Goal: Information Seeking & Learning: Check status

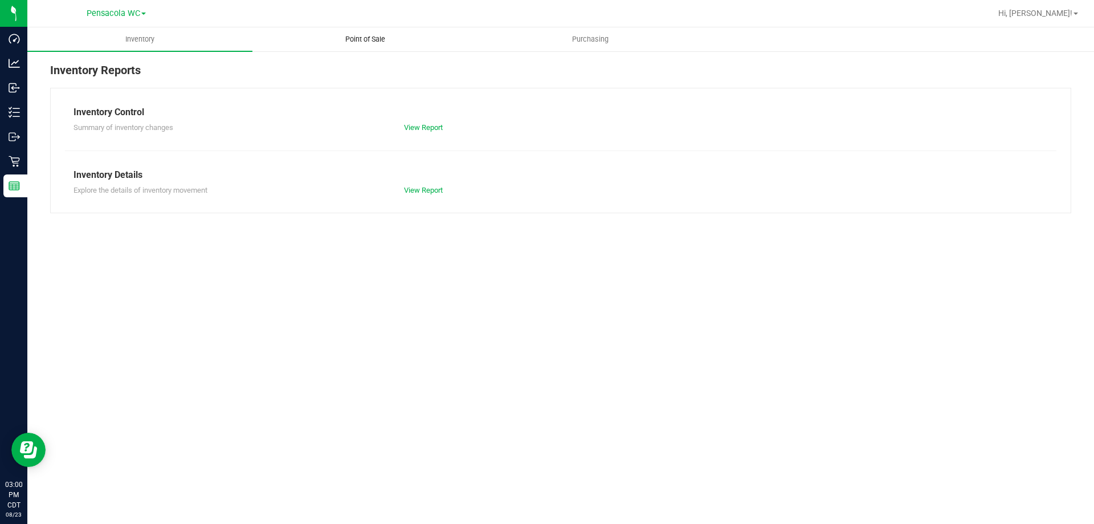
click at [366, 43] on span "Point of Sale" at bounding box center [365, 39] width 71 height 10
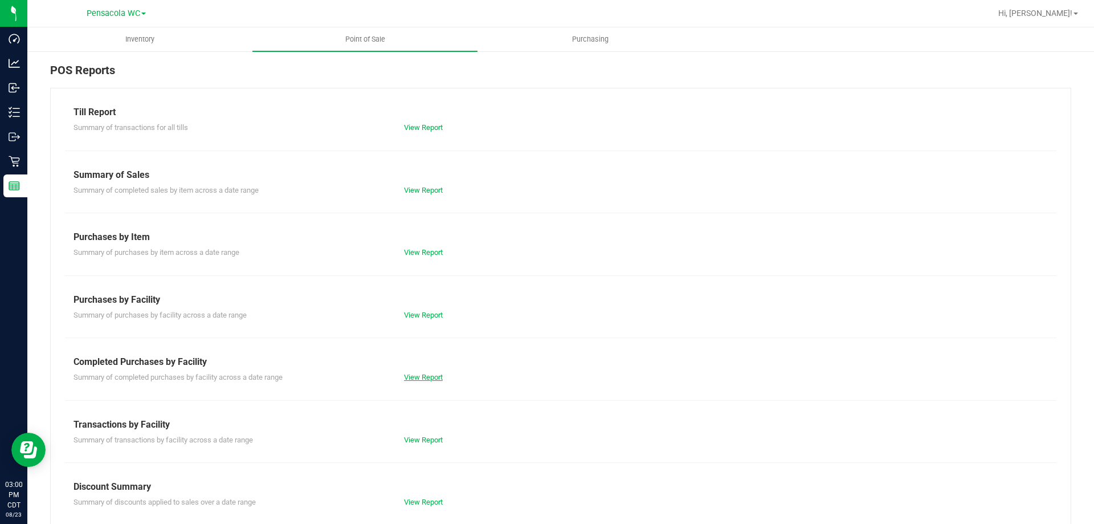
click at [420, 377] on link "View Report" at bounding box center [423, 377] width 39 height 9
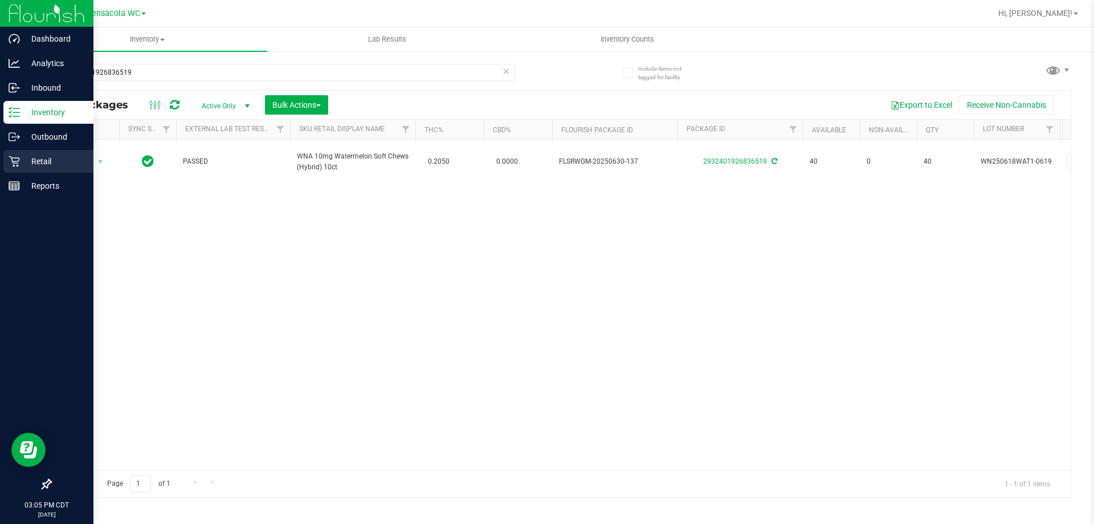
click at [23, 158] on p "Retail" at bounding box center [54, 161] width 68 height 14
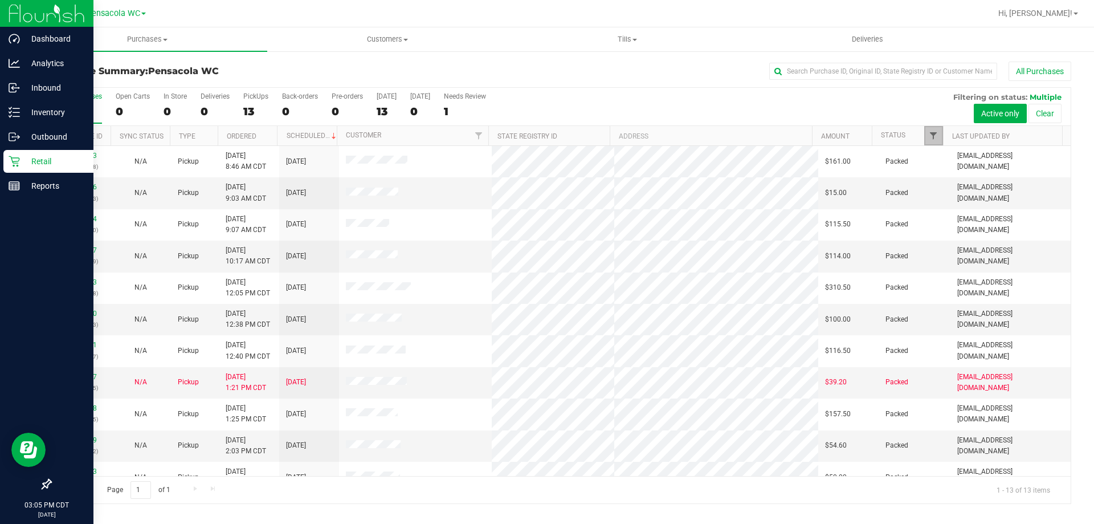
click at [929, 137] on span "Filter" at bounding box center [933, 135] width 9 height 9
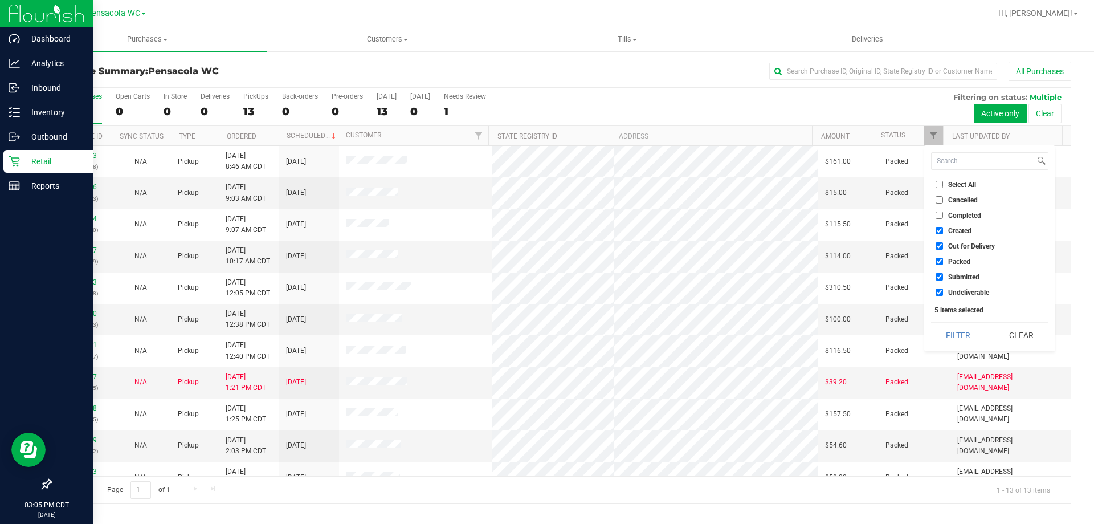
click at [937, 182] on input "Select All" at bounding box center [938, 184] width 7 height 7
checkbox input "true"
click at [937, 182] on input "Select All" at bounding box center [938, 184] width 7 height 7
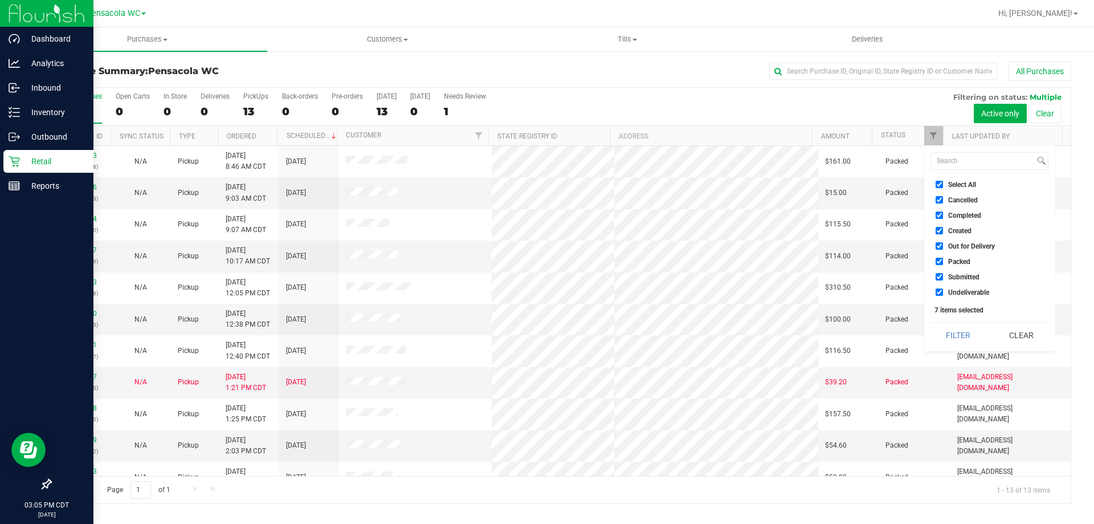
checkbox input "false"
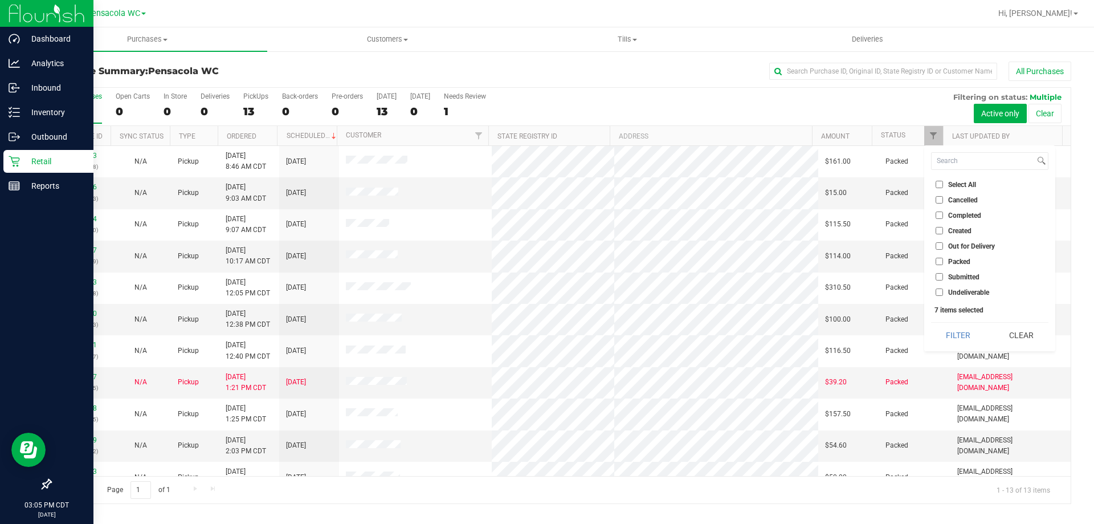
checkbox input "false"
click at [957, 276] on span "Submitted" at bounding box center [963, 276] width 31 height 7
click at [943, 276] on input "Submitted" at bounding box center [938, 276] width 7 height 7
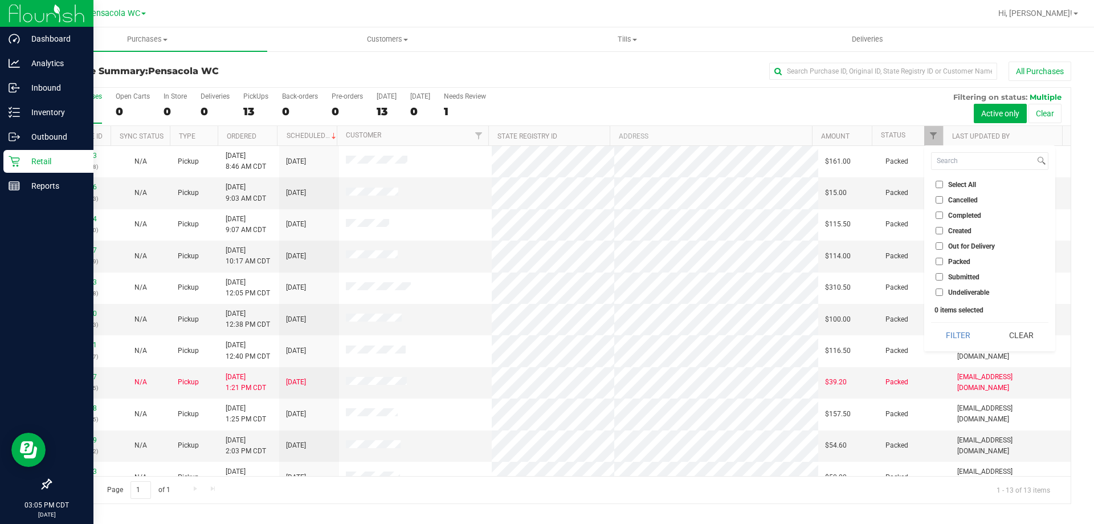
checkbox input "true"
click at [957, 324] on button "Filter" at bounding box center [958, 334] width 55 height 25
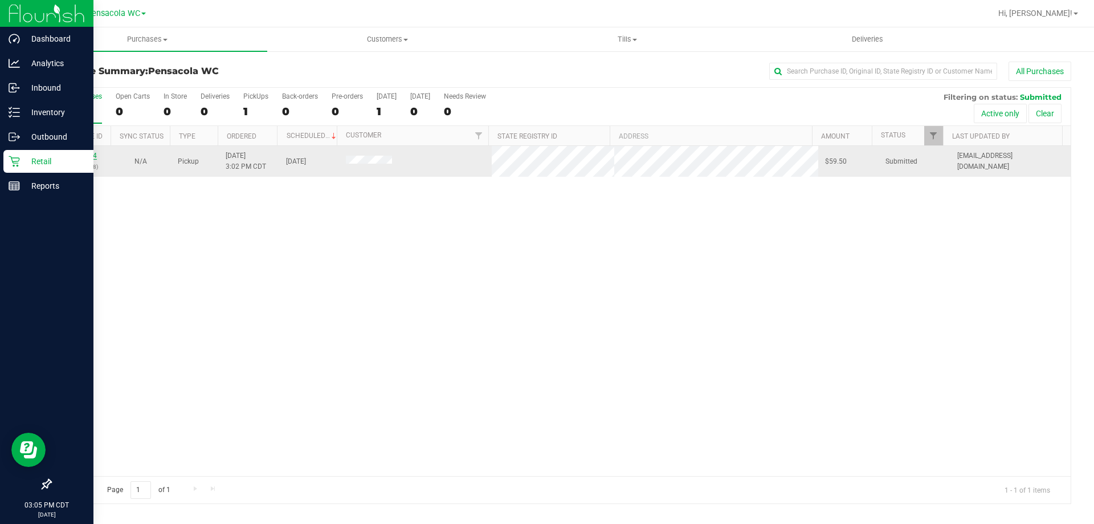
click at [72, 154] on link "11836004" at bounding box center [81, 156] width 32 height 8
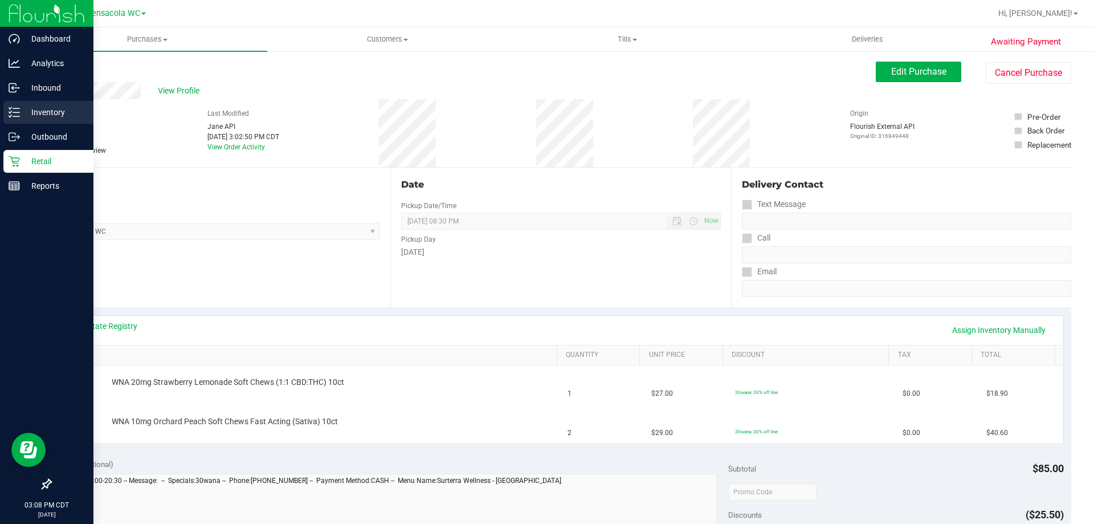
click at [10, 117] on icon at bounding box center [10, 116] width 2 height 2
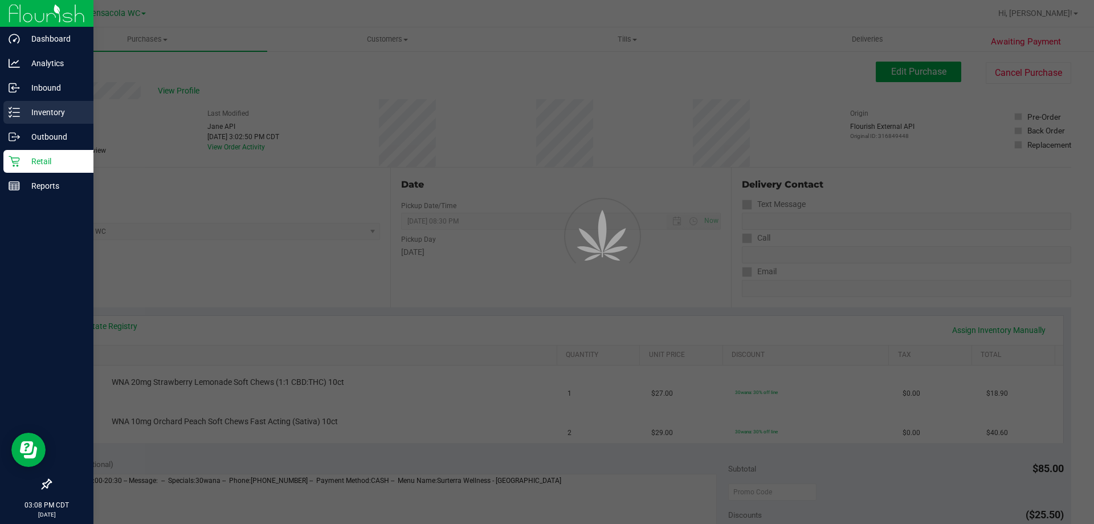
click at [10, 117] on icon at bounding box center [10, 116] width 2 height 2
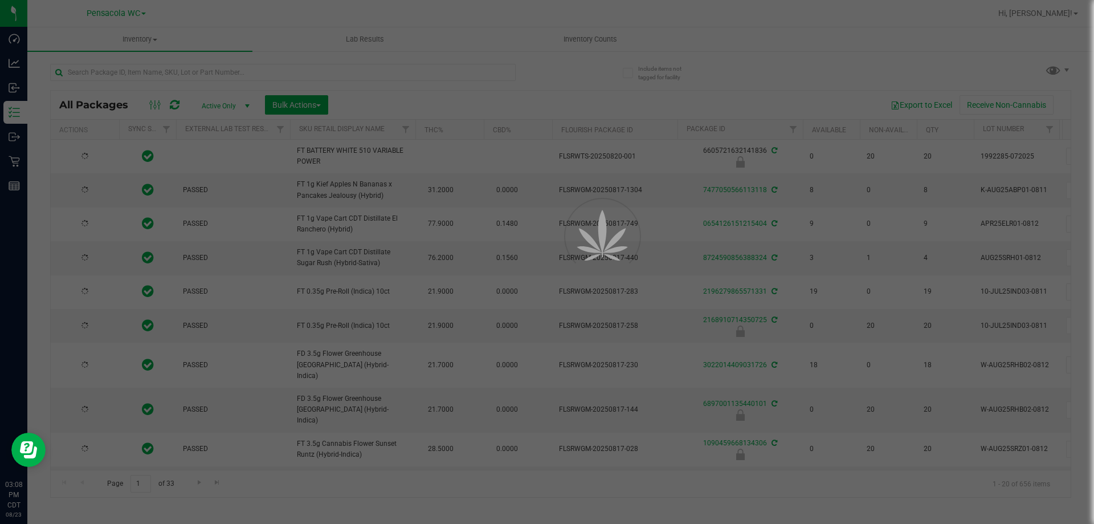
click at [178, 71] on div at bounding box center [547, 262] width 1094 height 524
click at [173, 75] on div at bounding box center [547, 262] width 1094 height 524
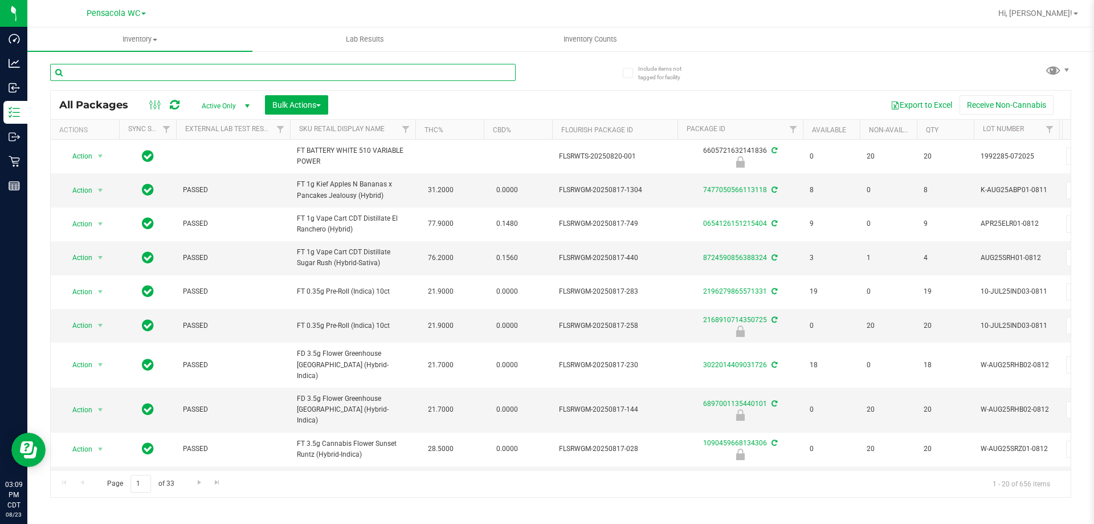
click at [195, 72] on input "text" at bounding box center [282, 72] width 465 height 17
type input "6766961195564358"
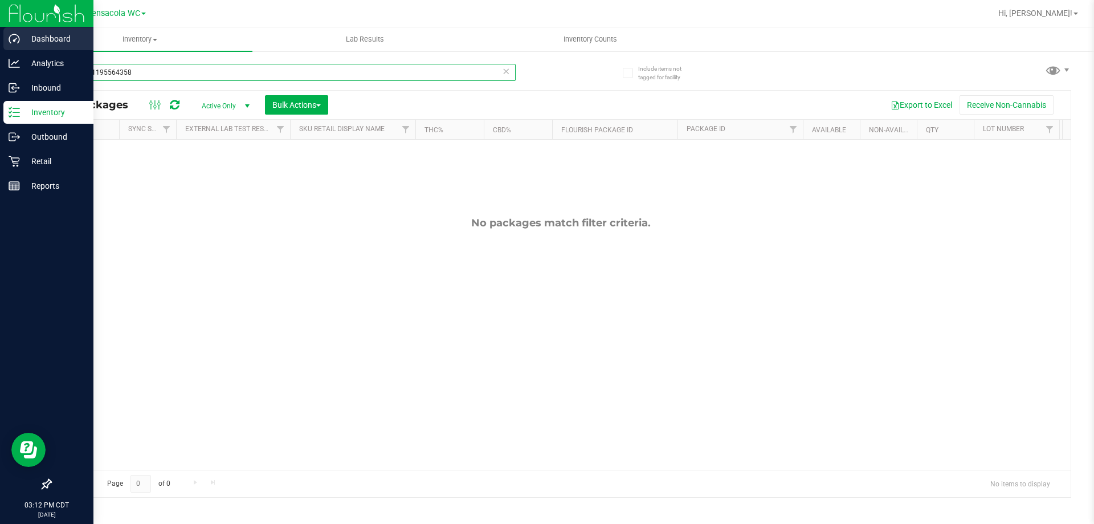
drag, startPoint x: 160, startPoint y: 67, endPoint x: 17, endPoint y: 40, distance: 146.0
click at [18, 40] on div "Dashboard Analytics Inbound Inventory Outbound Retail Reports 03:12 PM CDT [DAT…" at bounding box center [547, 262] width 1094 height 524
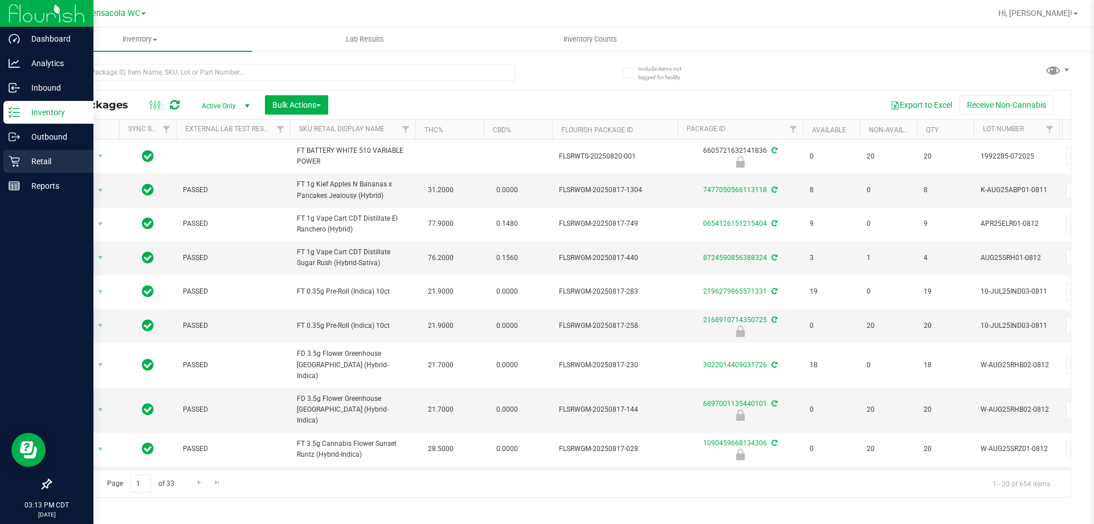
click at [22, 169] on div "Retail" at bounding box center [48, 161] width 90 height 23
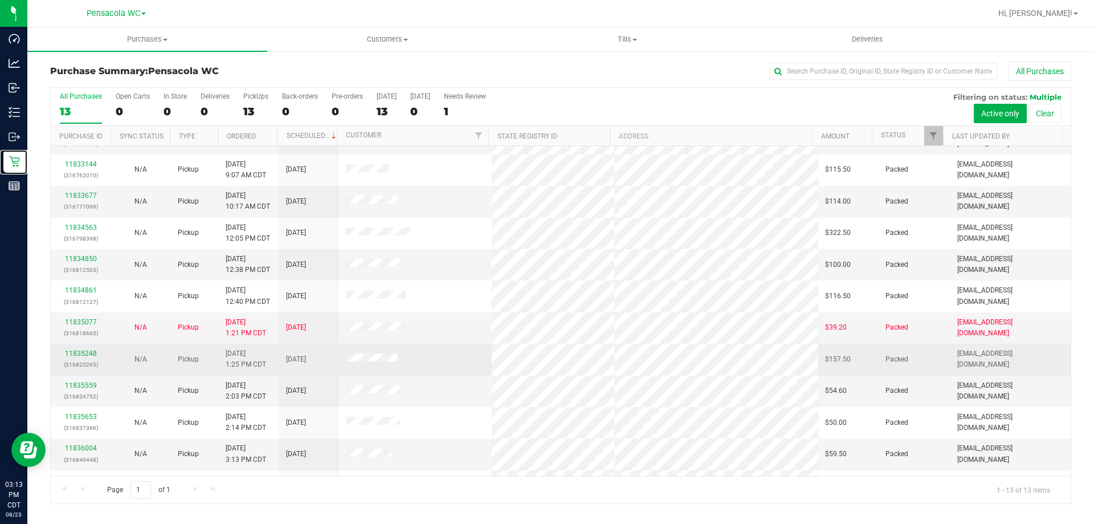
scroll to position [80, 0]
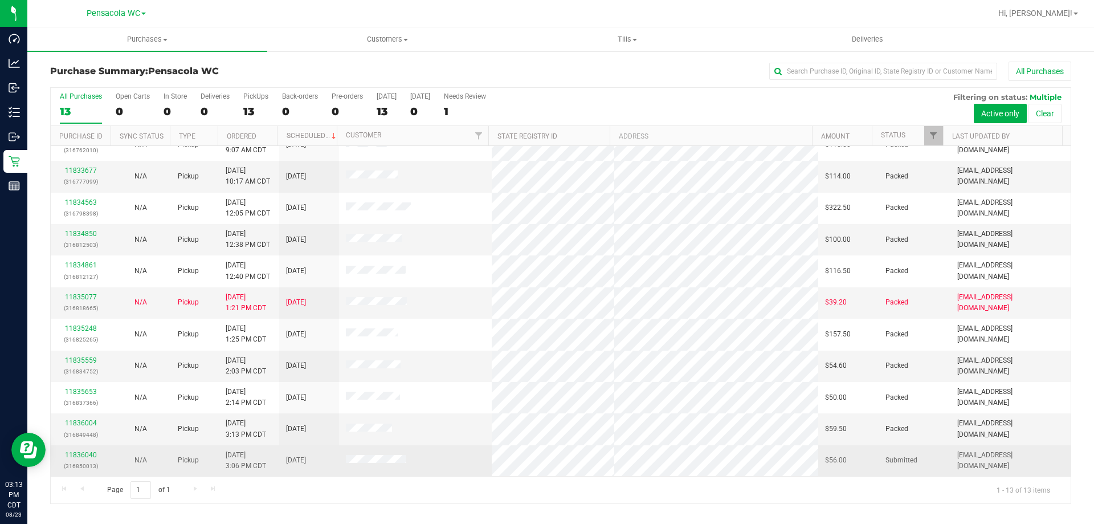
click at [79, 459] on div "11836040 (316850013)" at bounding box center [81, 460] width 46 height 22
click at [81, 451] on link "11836040" at bounding box center [81, 455] width 32 height 8
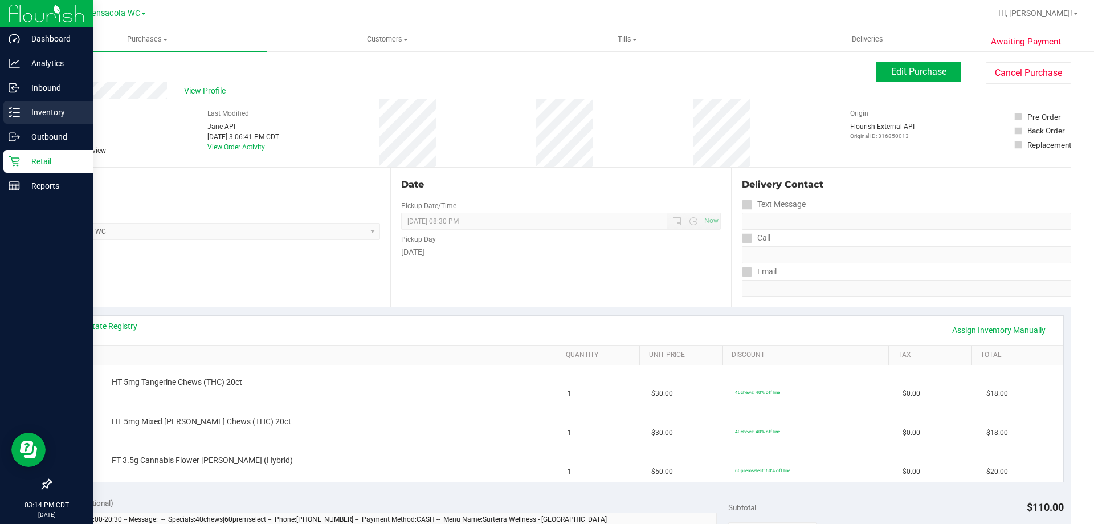
click at [9, 107] on icon at bounding box center [14, 112] width 11 height 11
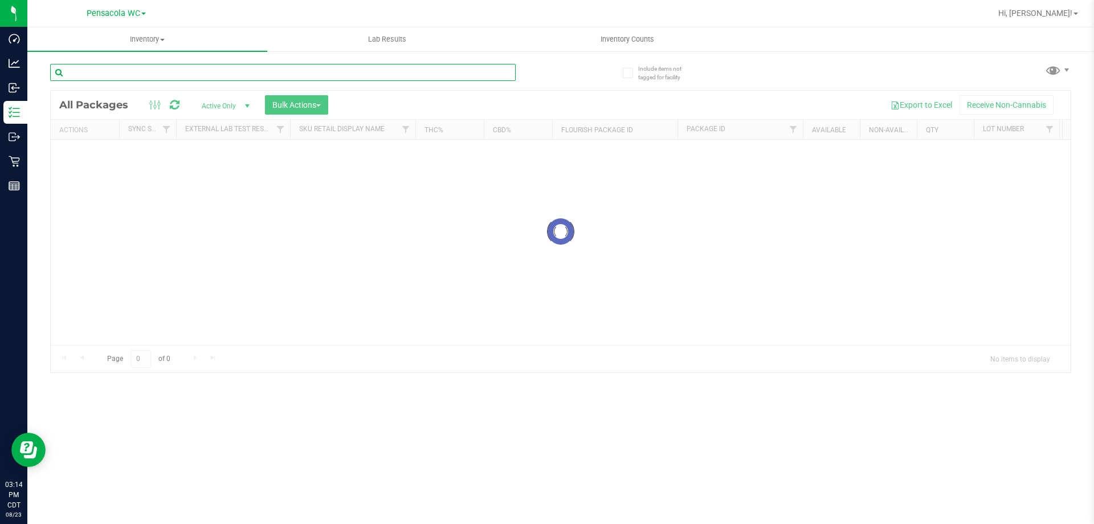
click at [102, 72] on input "text" at bounding box center [282, 72] width 465 height 17
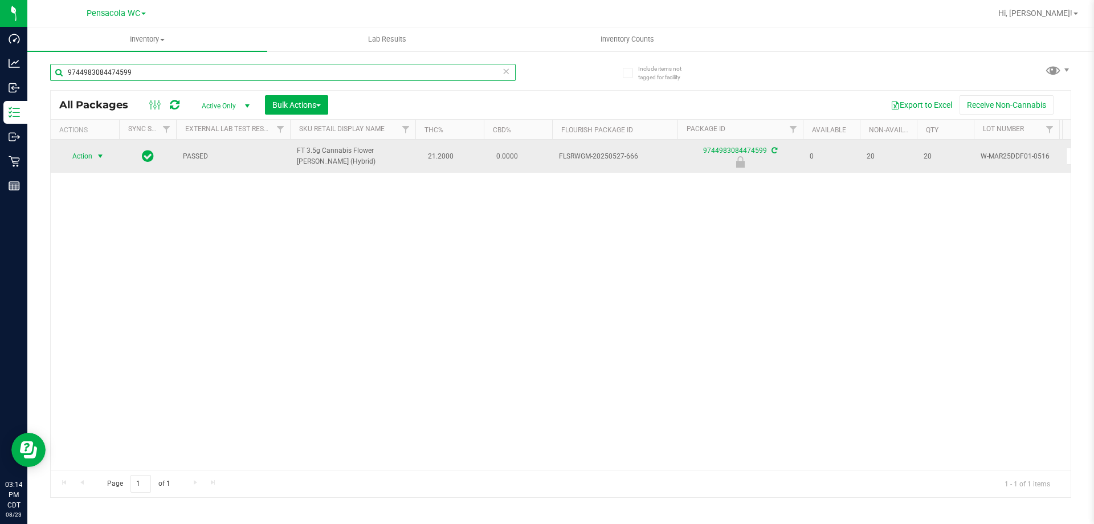
type input "9744983084474599"
click at [94, 149] on span "select" at bounding box center [100, 156] width 14 height 16
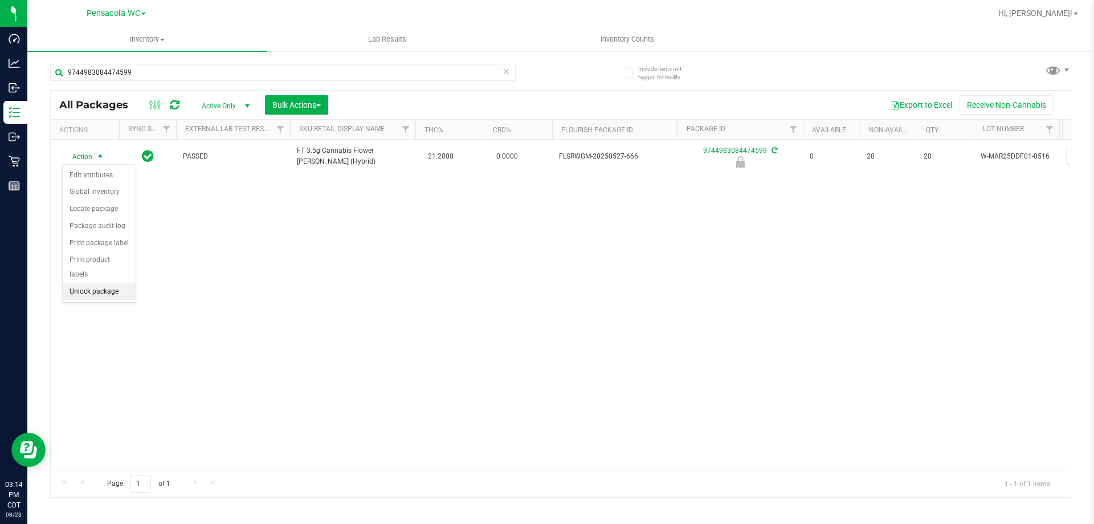
click at [108, 283] on li "Unlock package" at bounding box center [99, 291] width 73 height 17
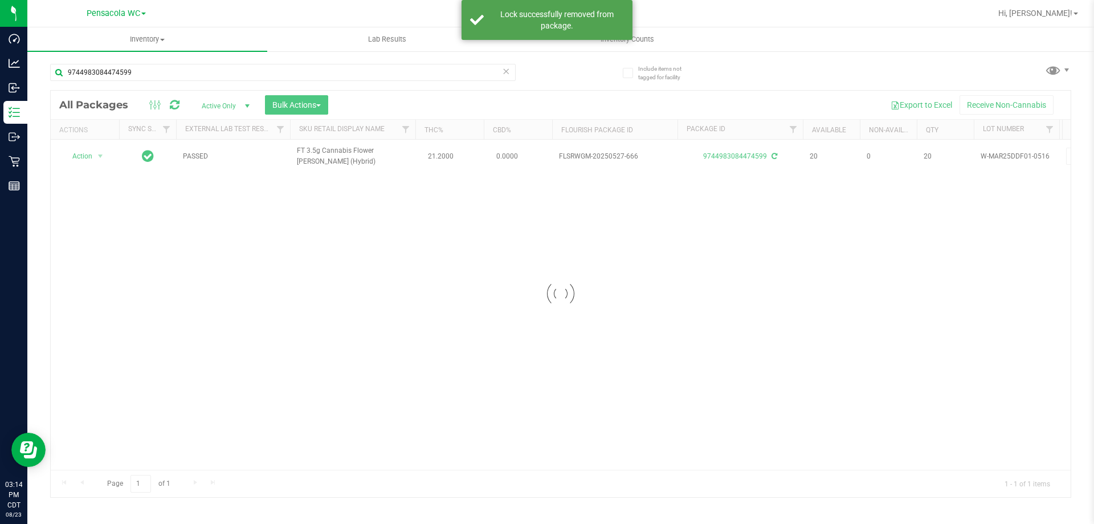
click at [85, 160] on div at bounding box center [561, 294] width 1020 height 406
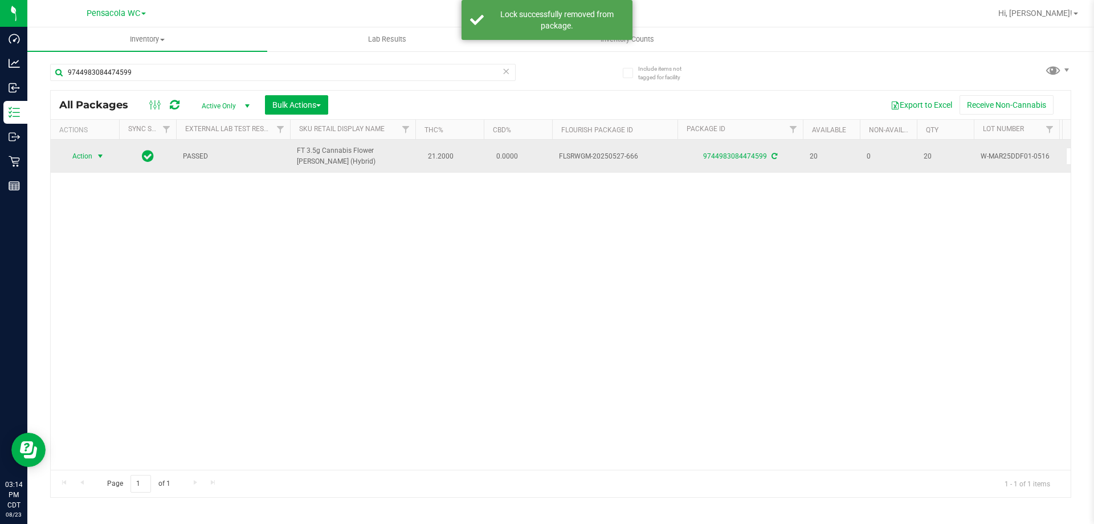
click at [85, 158] on span "Action" at bounding box center [77, 156] width 31 height 16
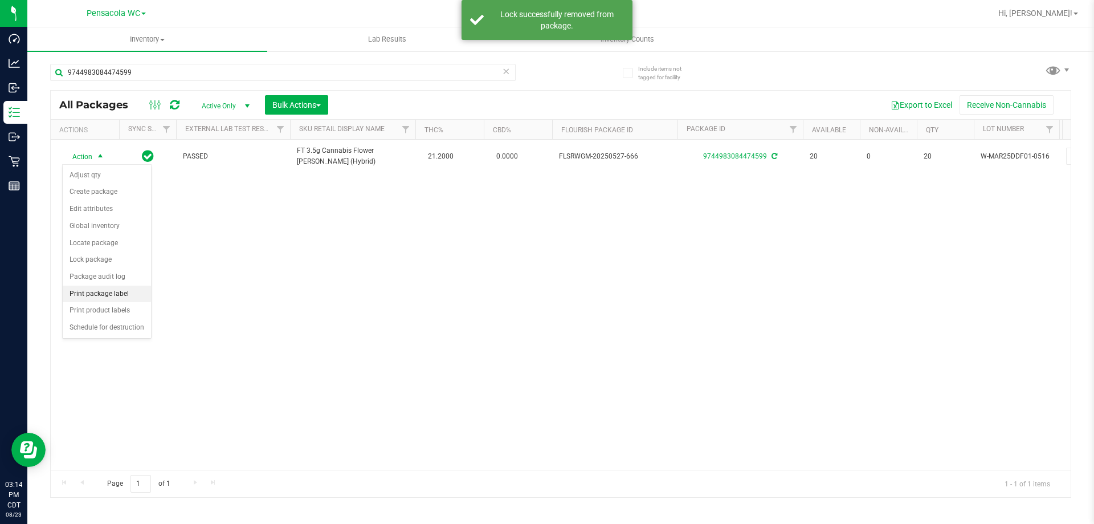
click at [108, 287] on li "Print package label" at bounding box center [107, 293] width 88 height 17
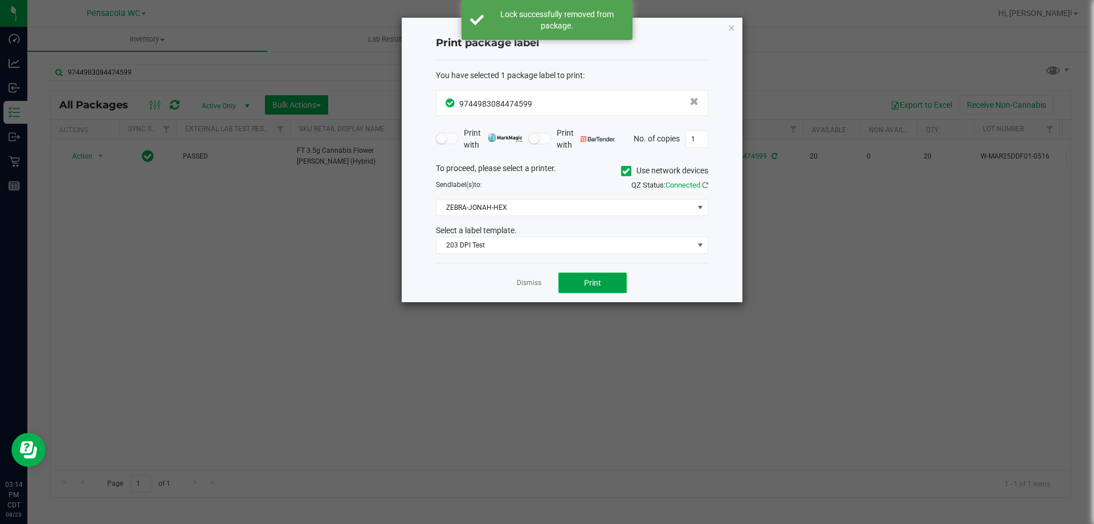
click at [567, 287] on button "Print" at bounding box center [592, 282] width 68 height 21
click at [534, 281] on link "Dismiss" at bounding box center [529, 283] width 24 height 10
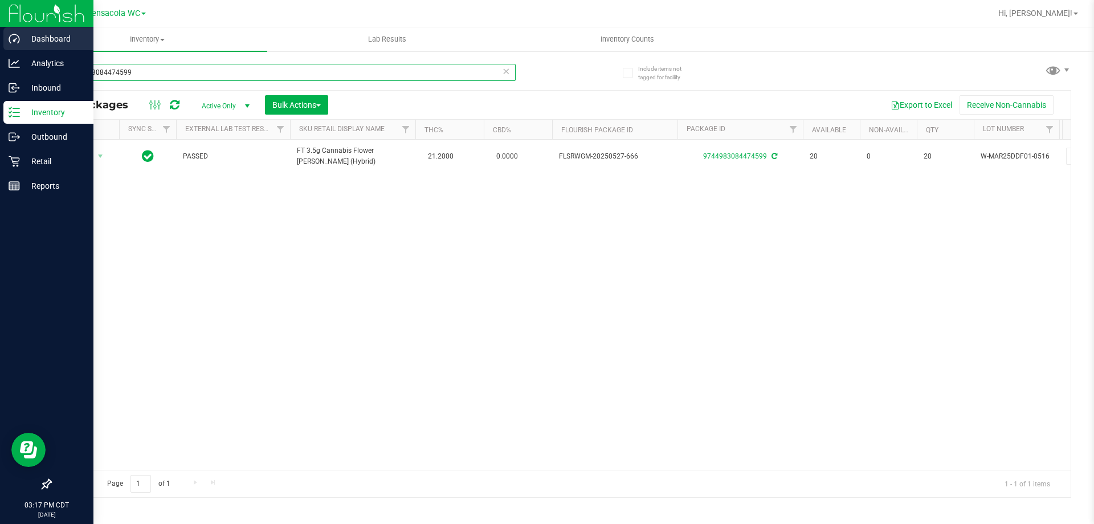
drag, startPoint x: 136, startPoint y: 72, endPoint x: 0, endPoint y: 48, distance: 137.7
click at [0, 48] on div "Dashboard Analytics Inbound Inventory Outbound Retail Reports 03:17 PM CDT [DAT…" at bounding box center [547, 262] width 1094 height 524
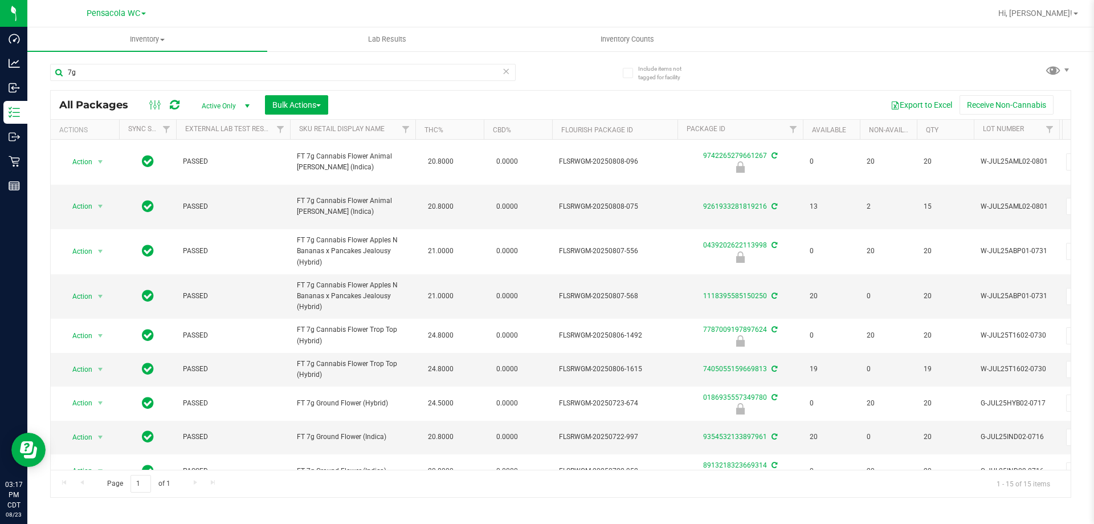
click at [317, 134] on th "Sku Retail Display Name" at bounding box center [352, 130] width 125 height 20
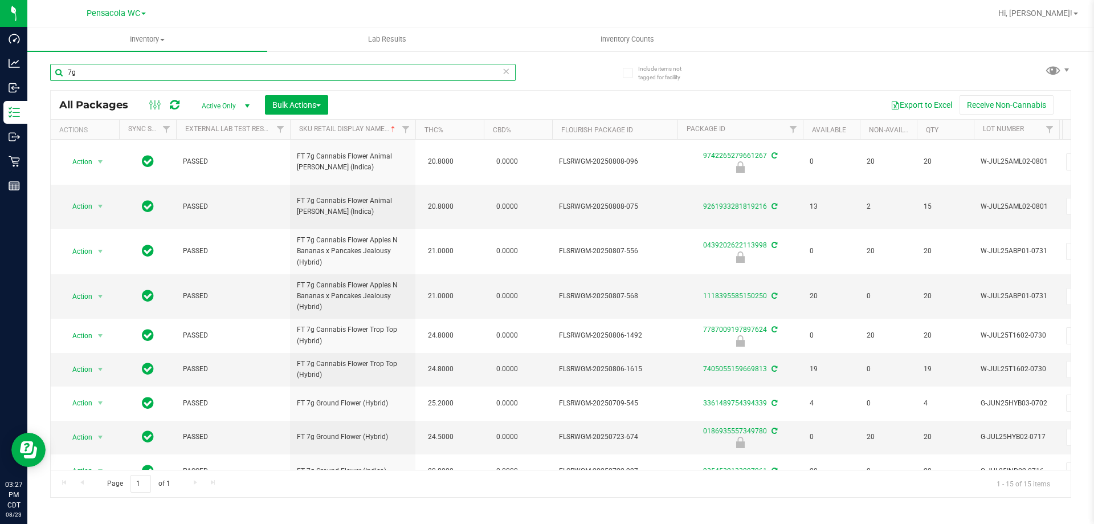
click at [155, 73] on input "7g" at bounding box center [282, 72] width 465 height 17
drag, startPoint x: 155, startPoint y: 73, endPoint x: 58, endPoint y: 51, distance: 100.0
click at [58, 51] on inventory "Inventory All packages All inventory Waste log Create inventory Lab Results Inv…" at bounding box center [560, 212] width 1066 height 370
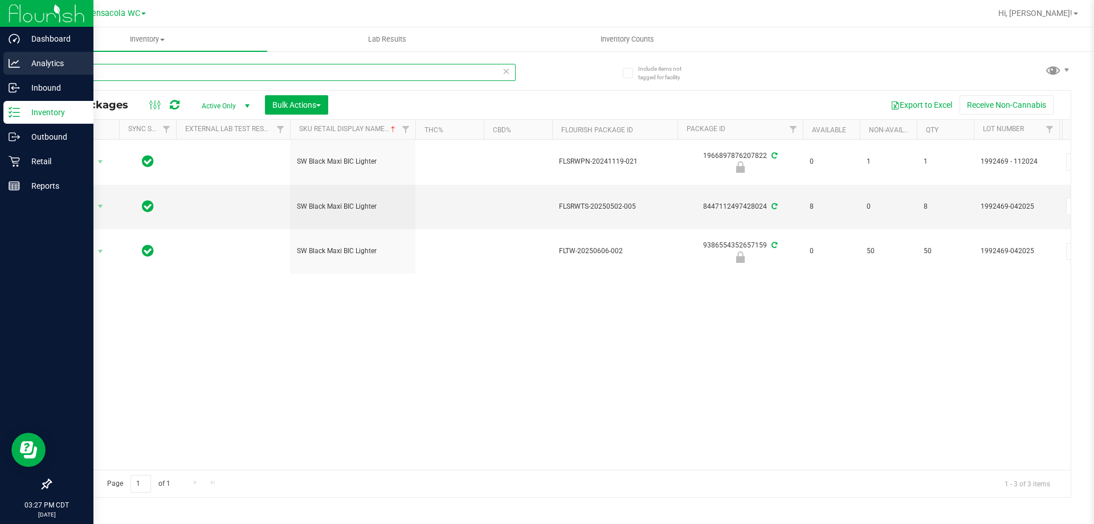
drag, startPoint x: 149, startPoint y: 72, endPoint x: 0, endPoint y: 55, distance: 149.6
click at [0, 55] on div "Dashboard Analytics Inbound Inventory Outbound Retail Reports 03:27 PM CDT [DAT…" at bounding box center [547, 262] width 1094 height 524
drag, startPoint x: 124, startPoint y: 71, endPoint x: 0, endPoint y: 44, distance: 127.2
click at [0, 44] on div "Dashboard Analytics Inbound Inventory Outbound Retail Reports 03:27 PM CDT [DAT…" at bounding box center [547, 262] width 1094 height 524
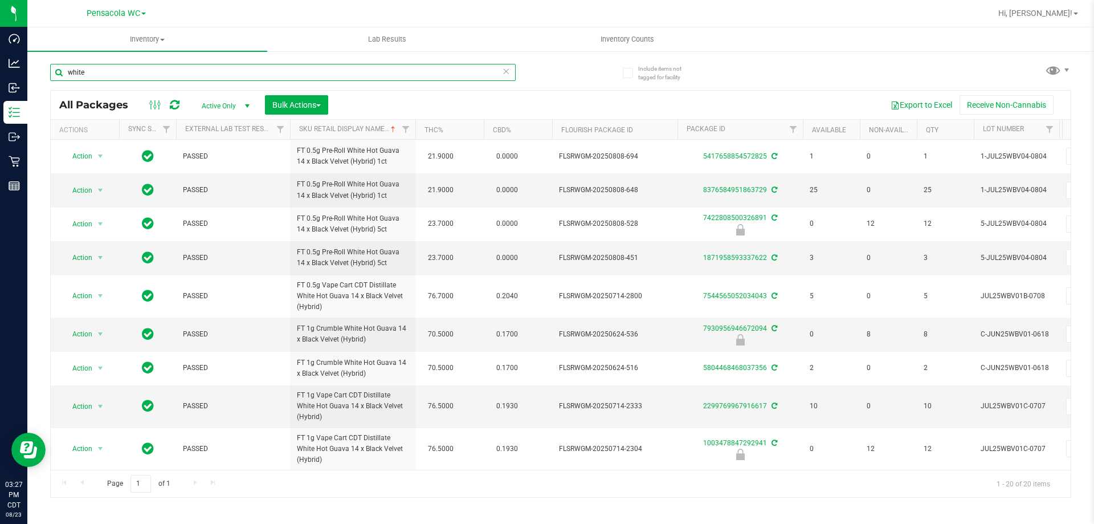
scroll to position [414, 0]
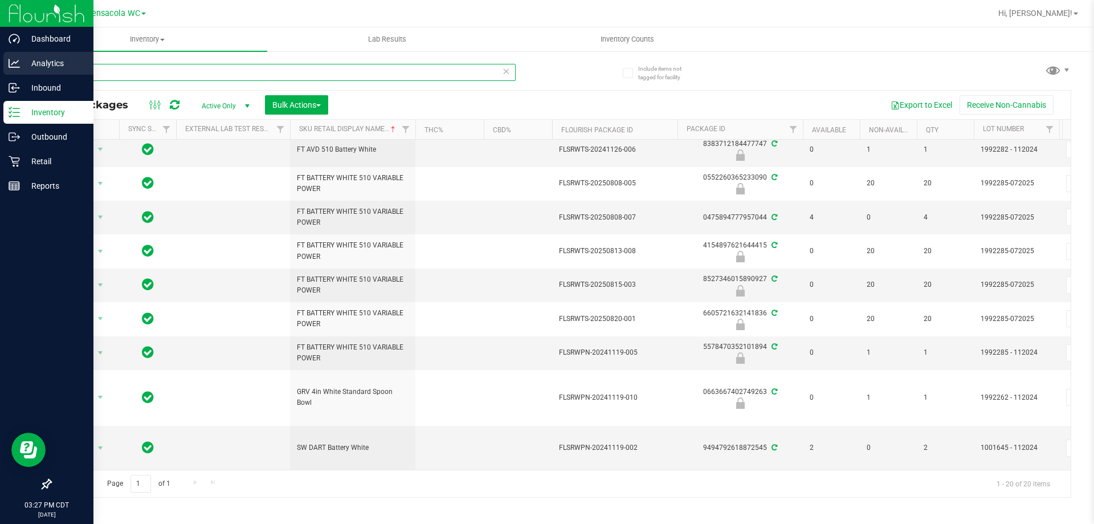
drag, startPoint x: 103, startPoint y: 64, endPoint x: 0, endPoint y: 67, distance: 102.6
click at [0, 67] on div "Dashboard Analytics Inbound Inventory Outbound Retail Reports 03:27 PM CDT [DAT…" at bounding box center [547, 262] width 1094 height 524
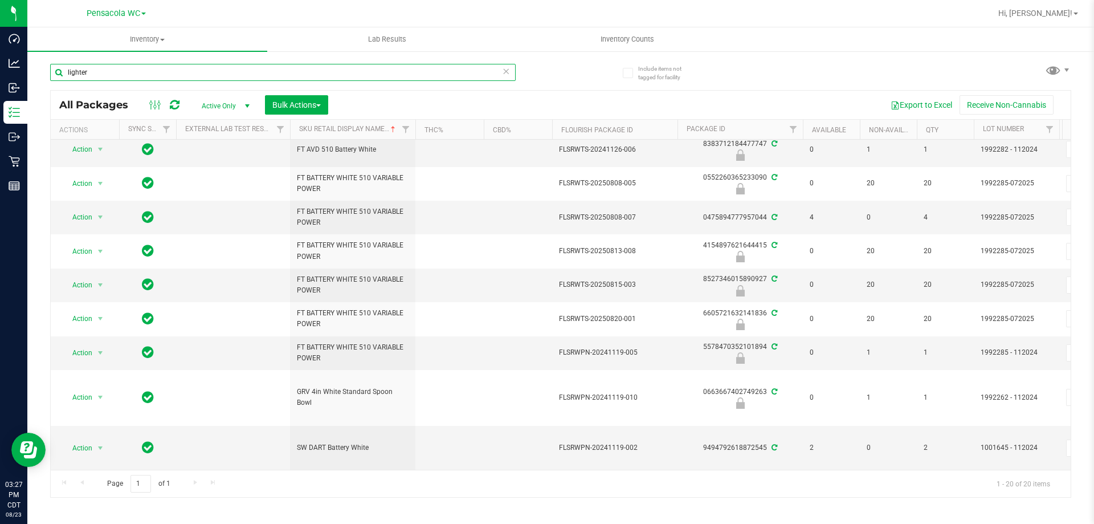
type input "lighter"
click at [236, 100] on div "Inventory All packages All inventory Waste log Create inventory Lab Results Inv…" at bounding box center [560, 275] width 1066 height 496
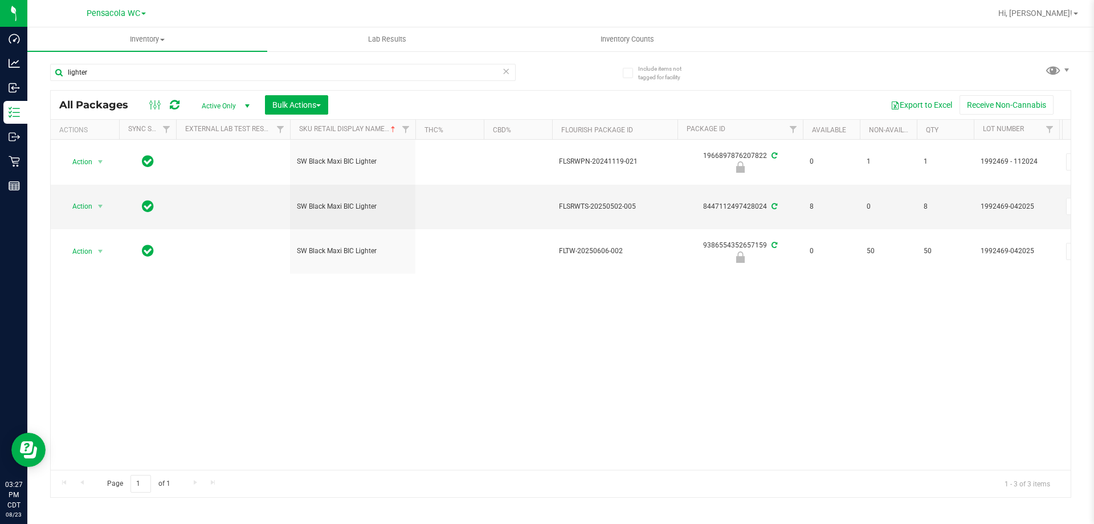
click at [232, 106] on span "Active Only" at bounding box center [223, 106] width 63 height 16
click at [216, 180] on li "All" at bounding box center [223, 174] width 62 height 17
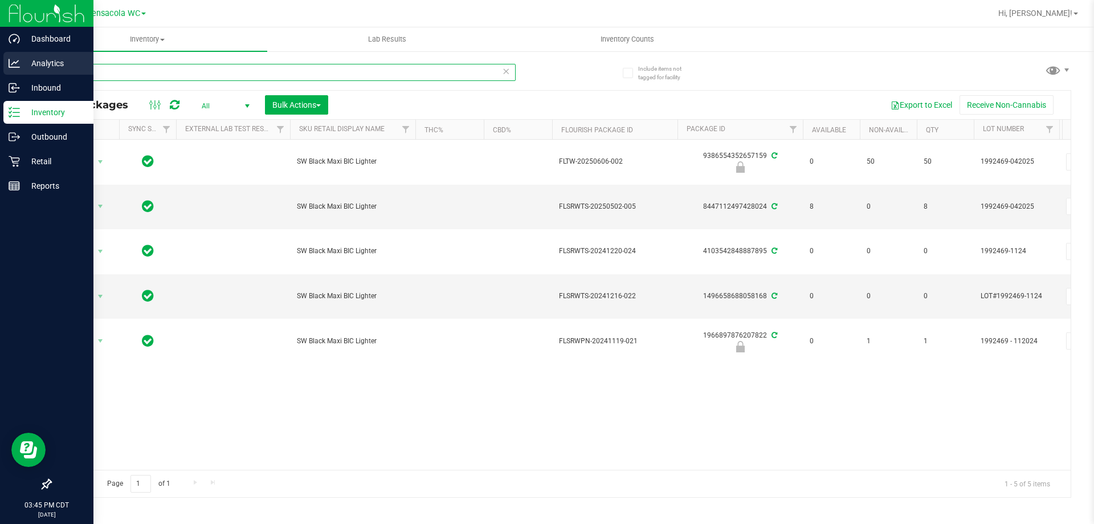
drag, startPoint x: 136, startPoint y: 70, endPoint x: 7, endPoint y: 70, distance: 128.8
click at [7, 70] on div "Dashboard Analytics Inbound Inventory Outbound Retail Reports 03:45 PM CDT [DAT…" at bounding box center [547, 262] width 1094 height 524
type input "sw"
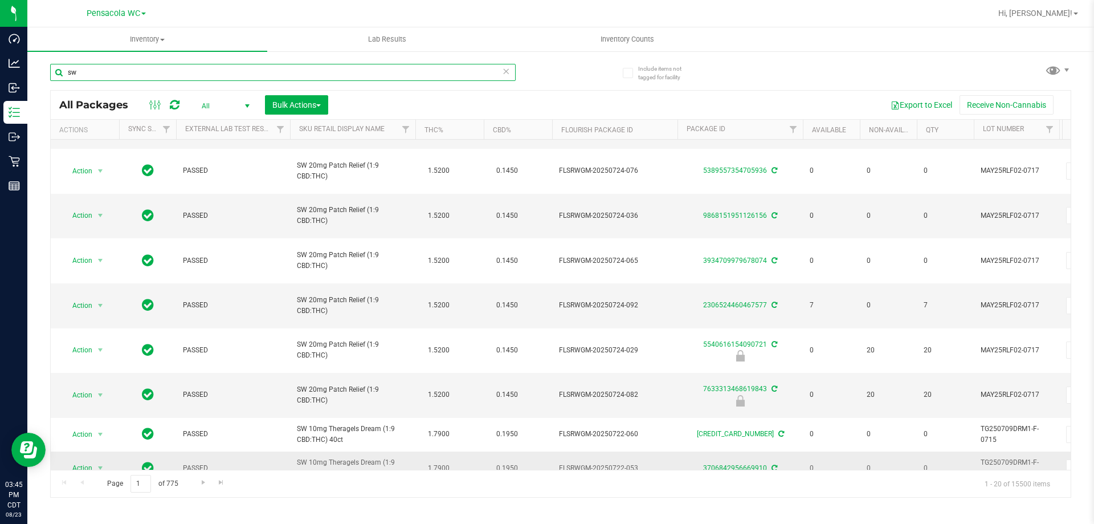
scroll to position [373, 0]
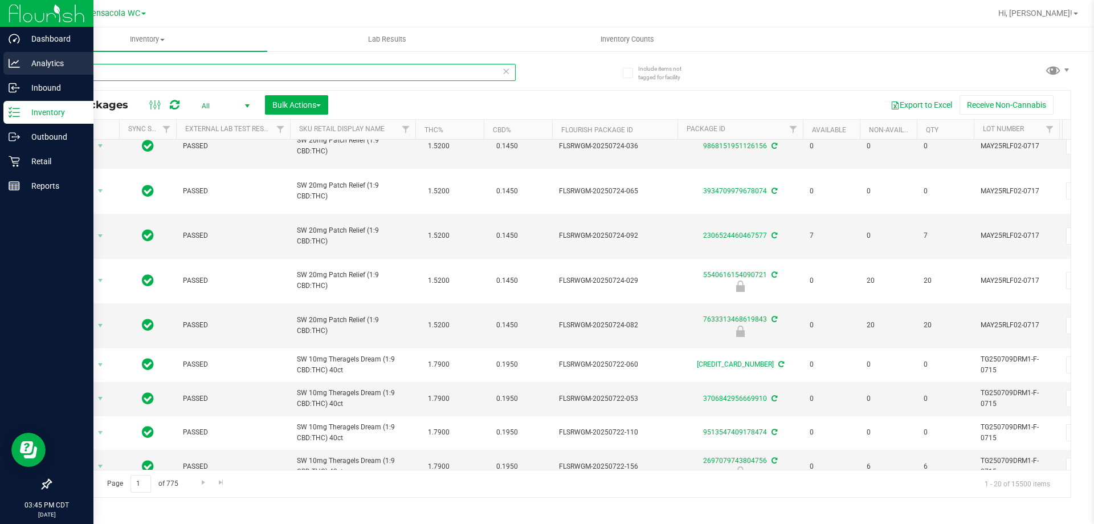
drag, startPoint x: 97, startPoint y: 72, endPoint x: 9, endPoint y: 63, distance: 88.3
click at [3, 59] on div "Dashboard Analytics Inbound Inventory Outbound Retail Reports 03:45 PM CDT [DAT…" at bounding box center [547, 262] width 1094 height 524
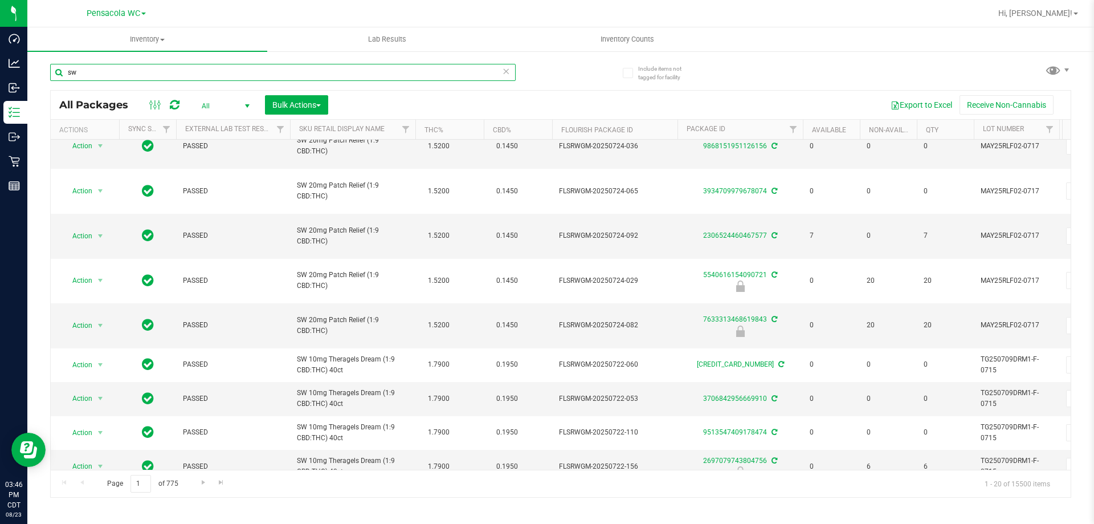
scroll to position [0, 885]
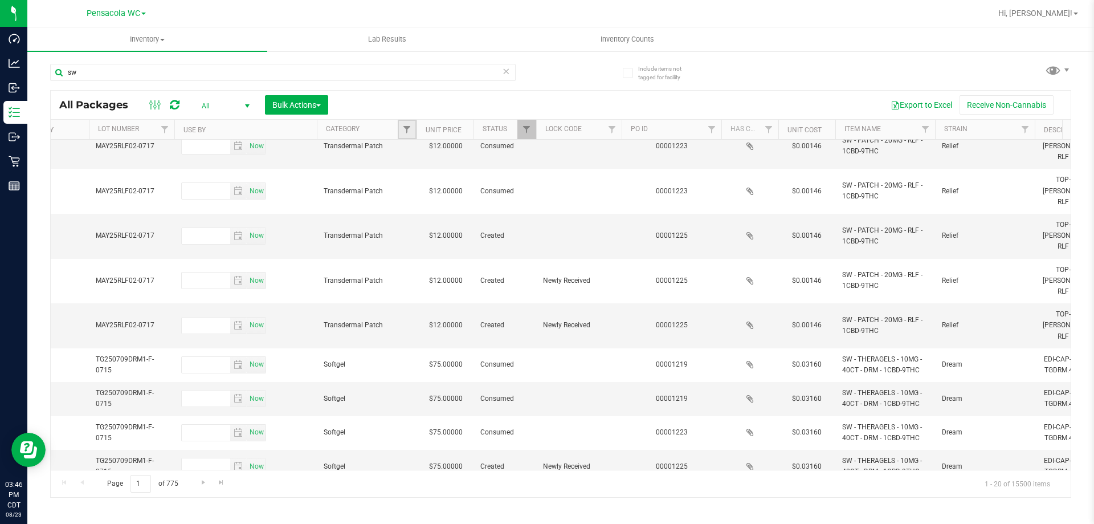
click at [412, 133] on link "Filter" at bounding box center [407, 129] width 19 height 19
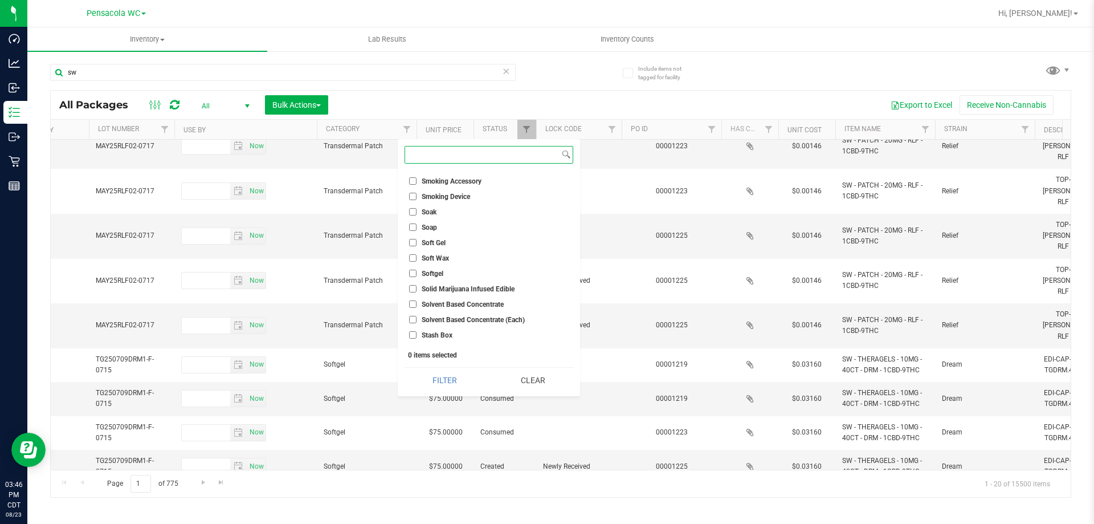
scroll to position [3247, 0]
click at [414, 252] on input "Smoking Device" at bounding box center [412, 253] width 7 height 7
checkbox input "true"
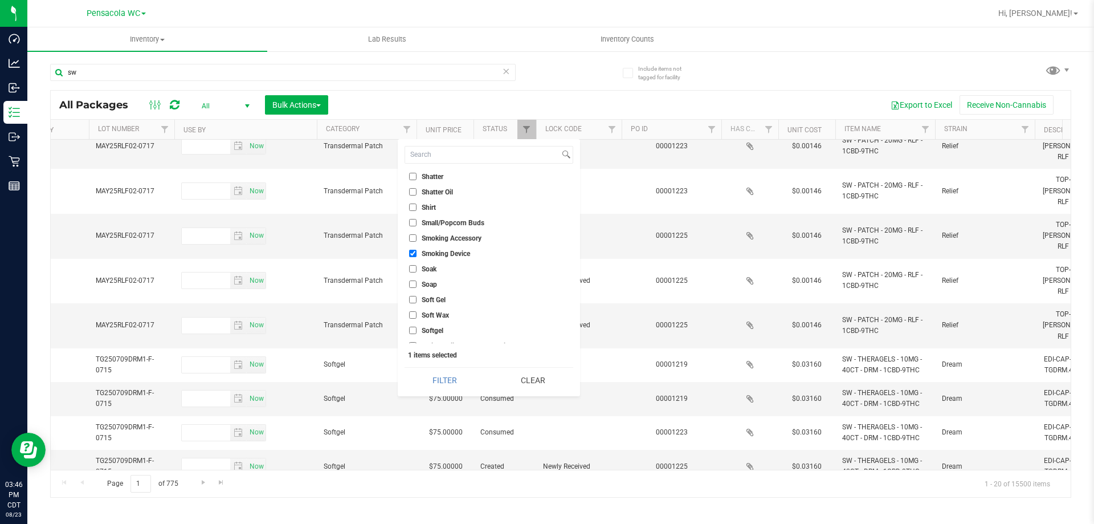
click at [412, 235] on input "Smoking Accessory" at bounding box center [412, 237] width 7 height 7
checkbox input "true"
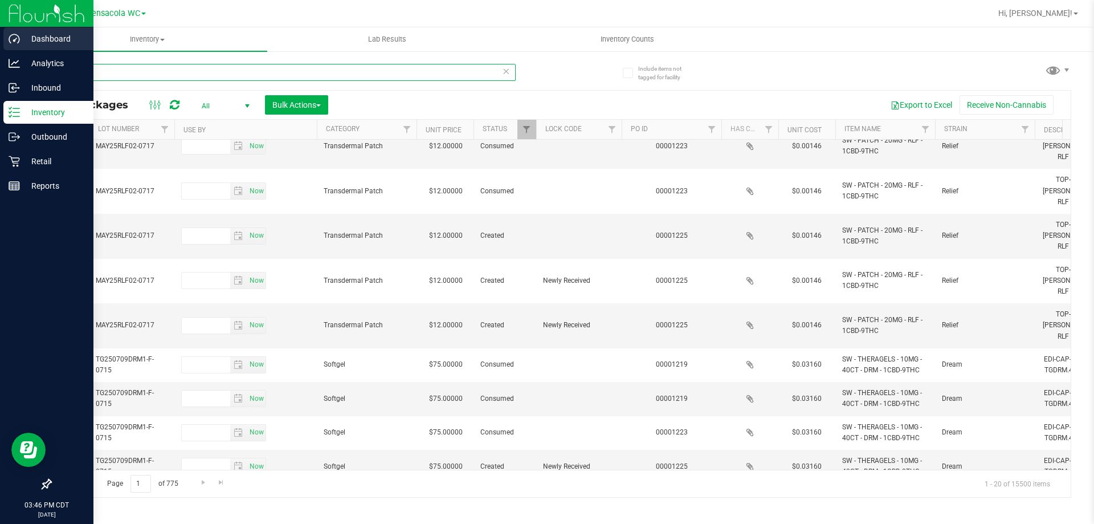
drag, startPoint x: 127, startPoint y: 73, endPoint x: 0, endPoint y: 28, distance: 134.8
click at [0, 31] on div "Dashboard Analytics Inbound Inventory Outbound Retail Reports 03:46 PM CDT [DAT…" at bounding box center [547, 262] width 1094 height 524
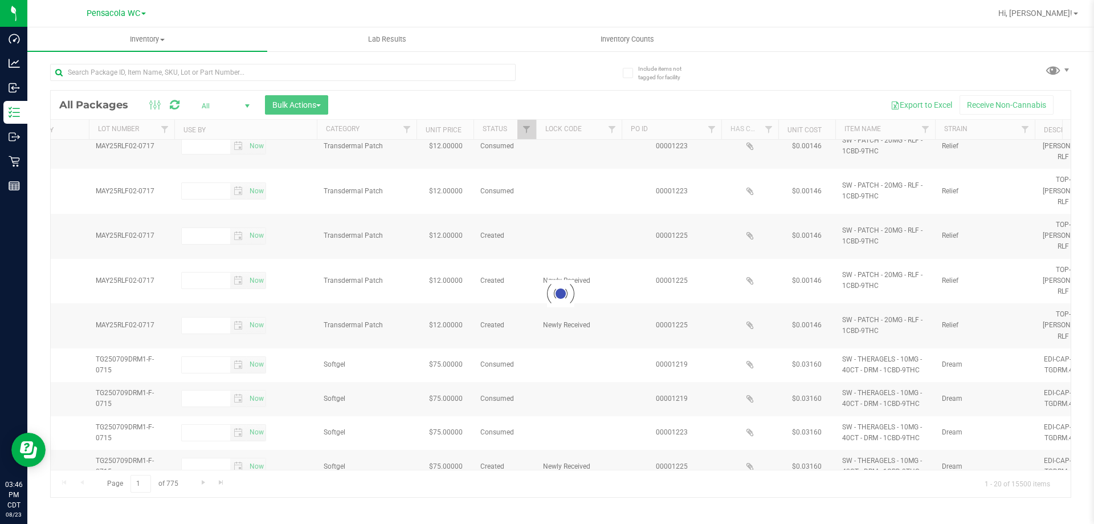
click at [138, 465] on div at bounding box center [561, 294] width 1020 height 406
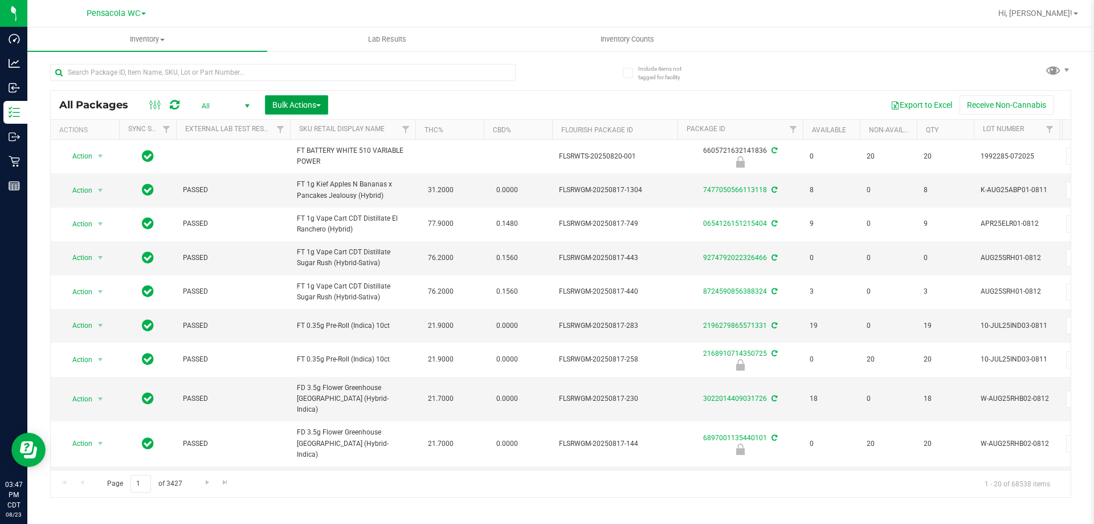
click at [287, 106] on span "Bulk Actions" at bounding box center [296, 104] width 48 height 9
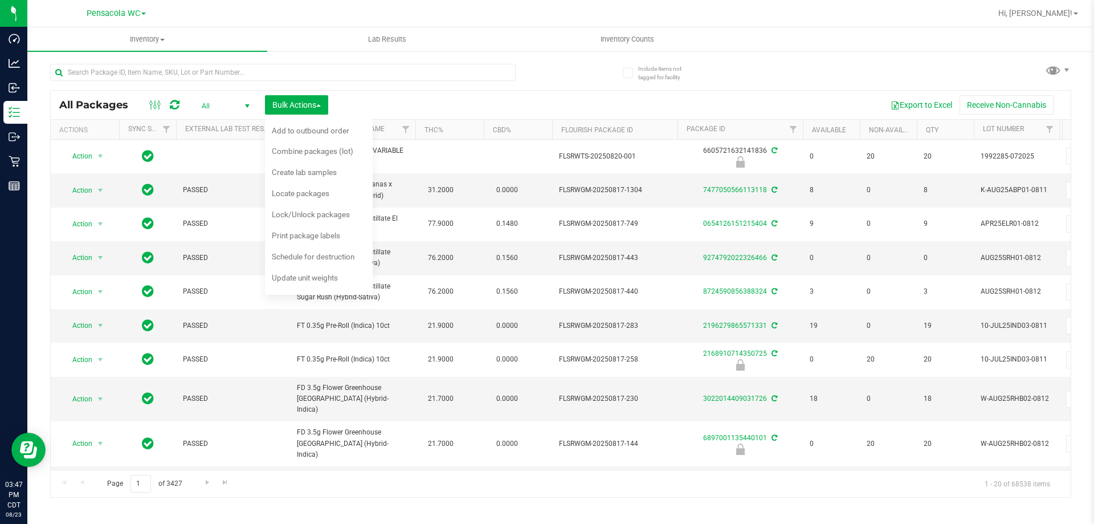
click at [395, 108] on div "Export to Excel Receive Non-Cannabis" at bounding box center [699, 104] width 725 height 19
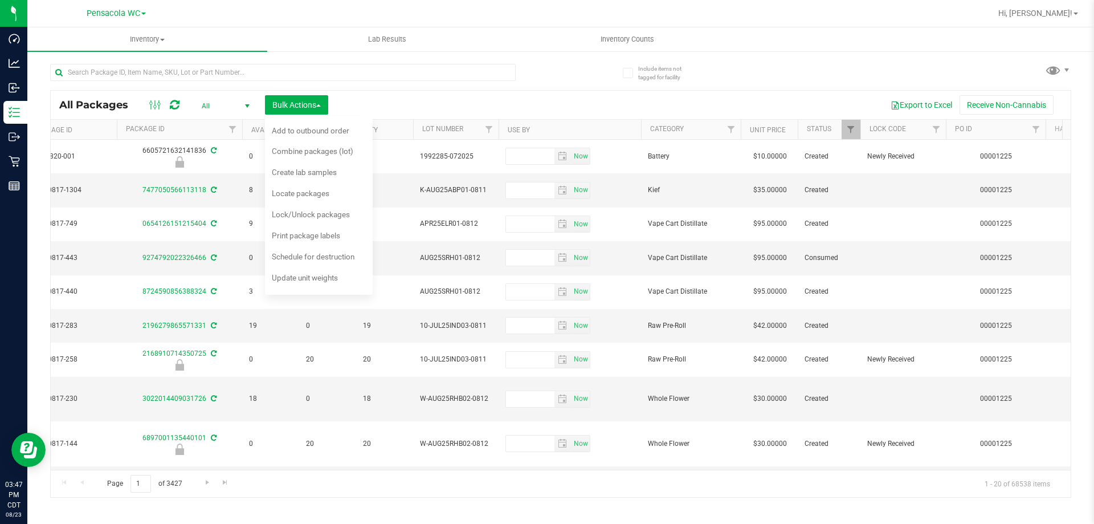
scroll to position [0, 623]
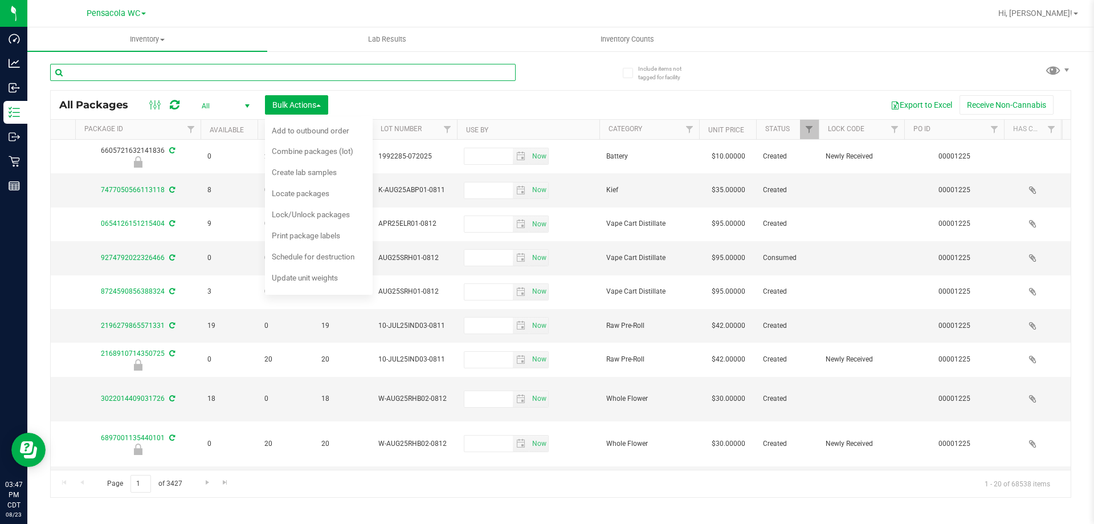
click at [465, 79] on input "text" at bounding box center [282, 72] width 465 height 17
click at [292, 107] on span "Bulk Actions" at bounding box center [296, 104] width 48 height 9
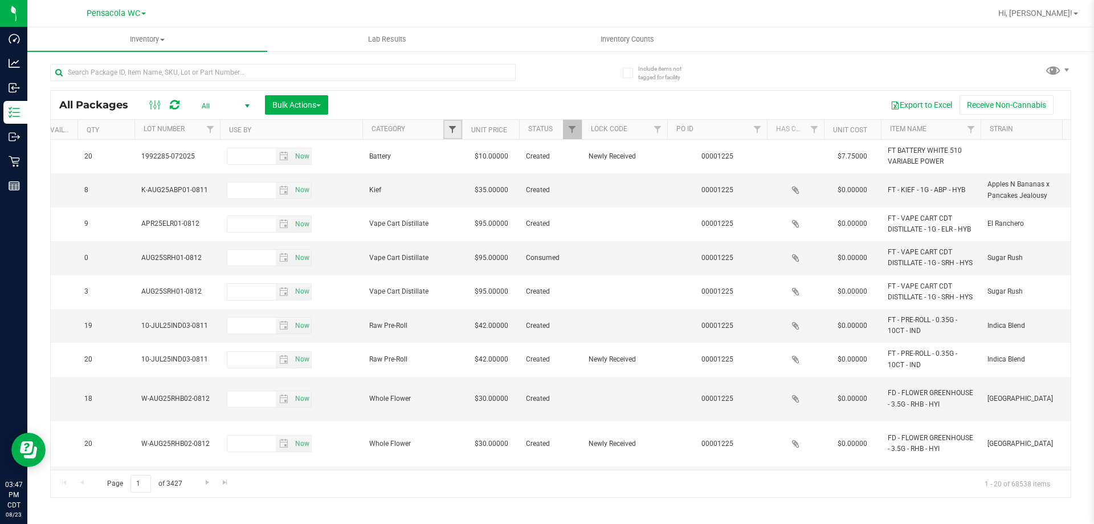
click at [451, 124] on link "Filter" at bounding box center [452, 129] width 19 height 19
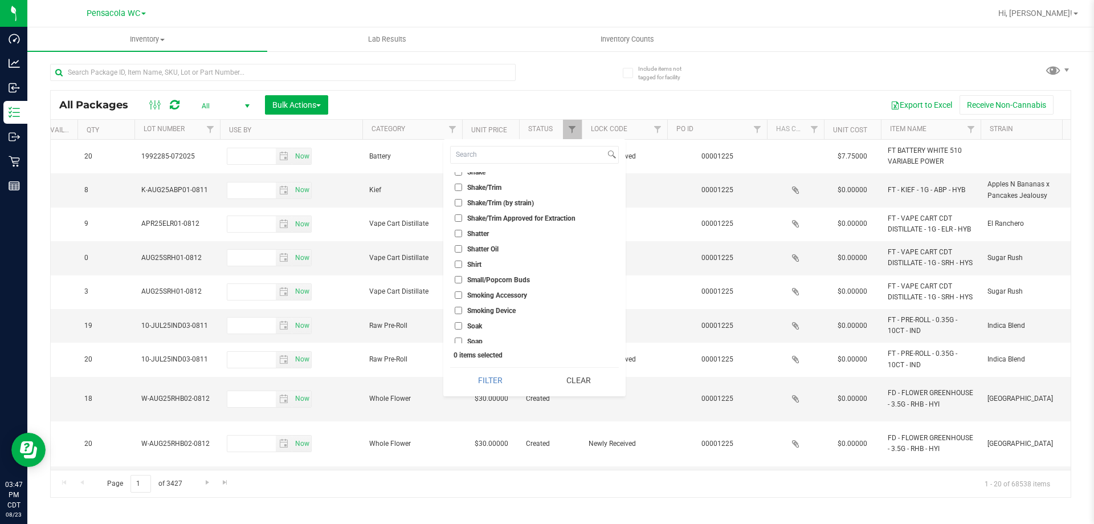
click at [457, 293] on input "Smoking Accessory" at bounding box center [458, 294] width 7 height 7
checkbox input "true"
click at [459, 312] on input "Smoking Device" at bounding box center [458, 309] width 7 height 7
checkbox input "true"
click at [493, 376] on button "Filter" at bounding box center [490, 379] width 80 height 25
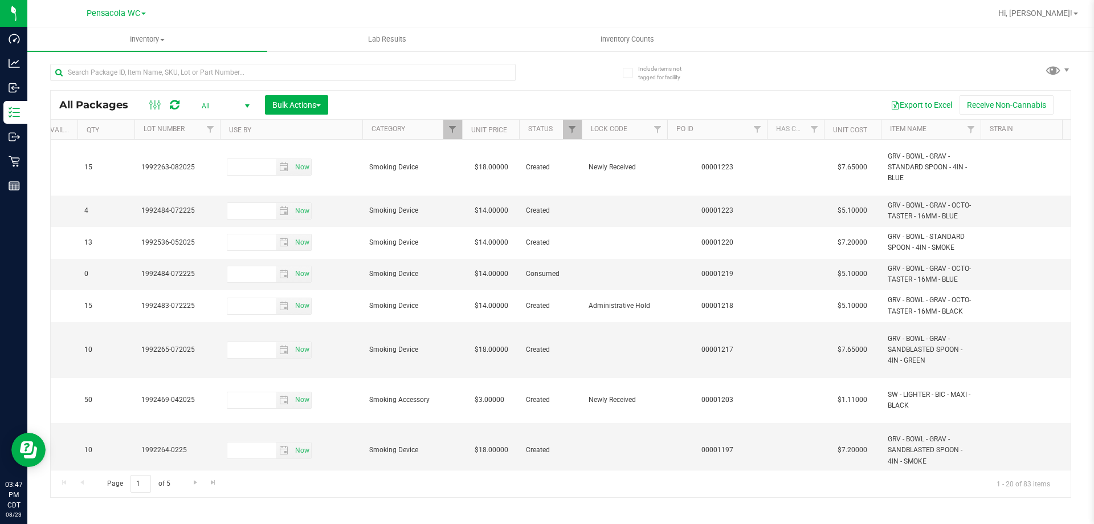
click at [348, 469] on div "Page 1 of 5 1 - 20 of 83 items" at bounding box center [561, 482] width 1020 height 27
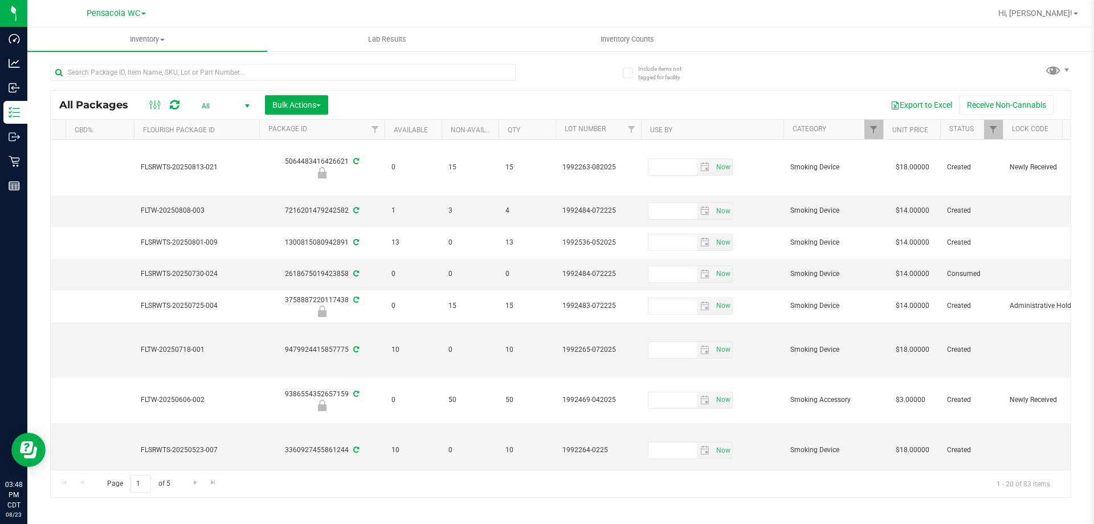
click at [837, 128] on th "Category" at bounding box center [833, 130] width 100 height 20
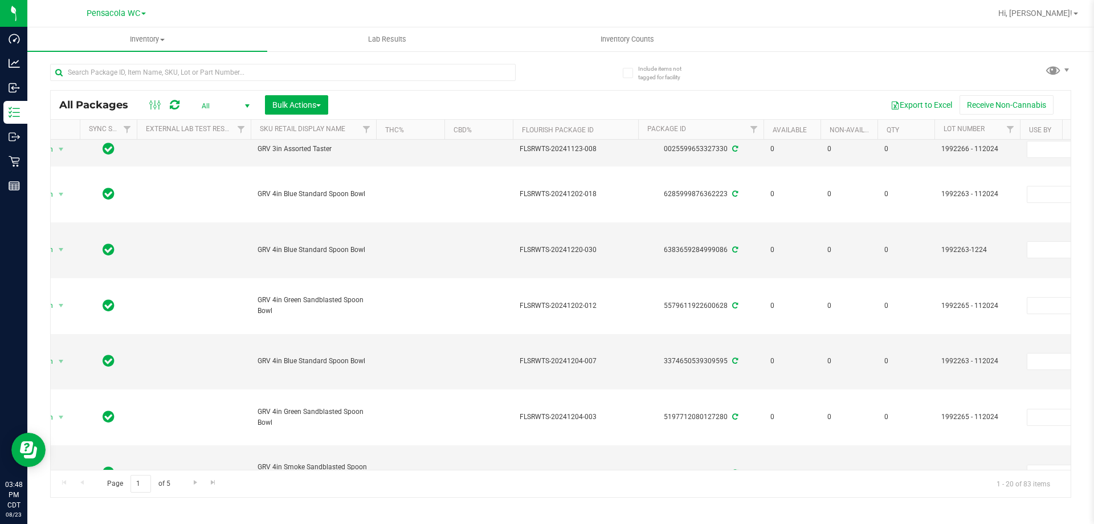
drag, startPoint x: 345, startPoint y: 469, endPoint x: 355, endPoint y: 461, distance: 12.6
click at [355, 461] on div "All Packages All Active Only Lab Samples Locked All External Internal Bulk Acti…" at bounding box center [560, 293] width 1021 height 407
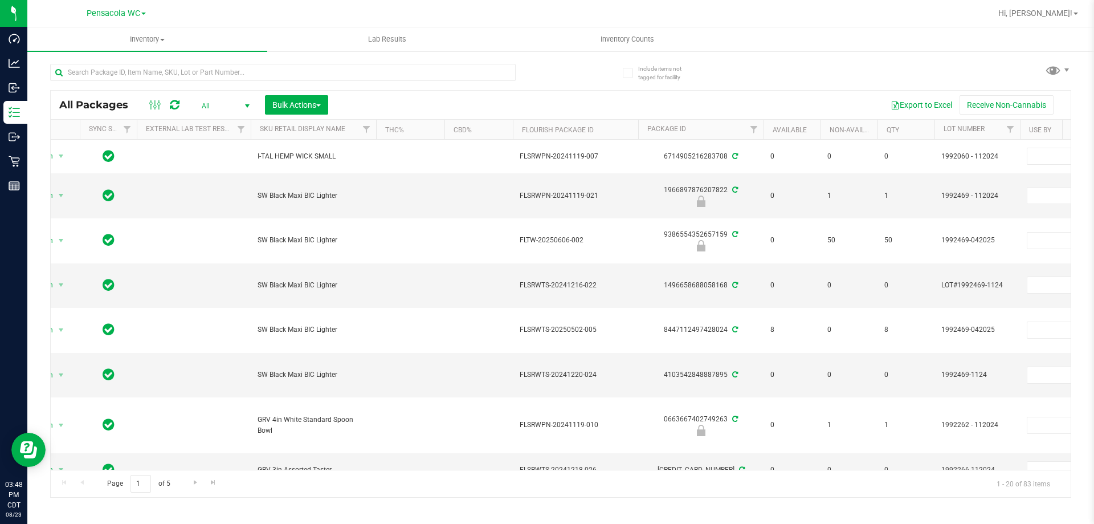
click at [851, 124] on th "Non-Available" at bounding box center [848, 130] width 57 height 20
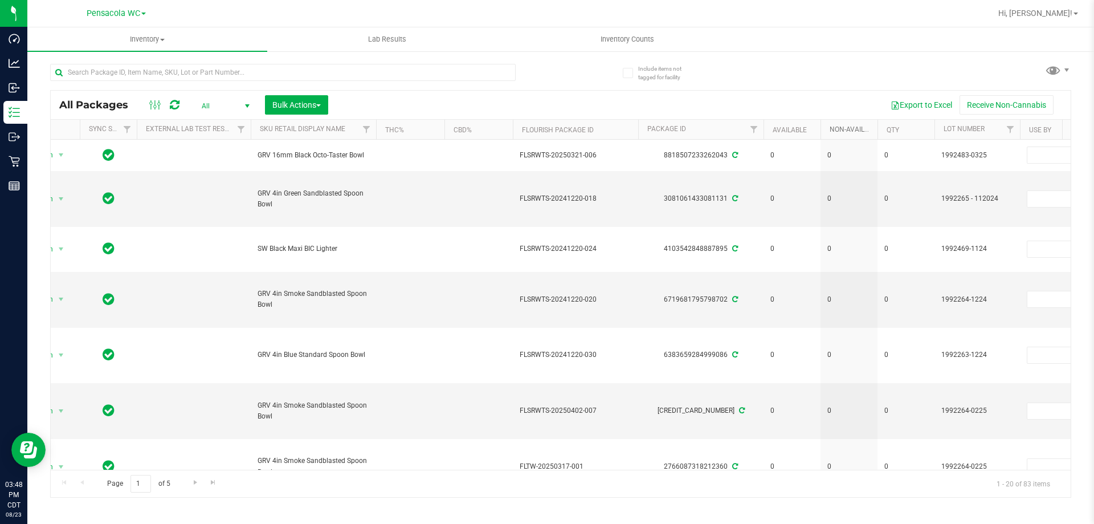
click at [843, 132] on link "Non-Available" at bounding box center [861, 129] width 64 height 8
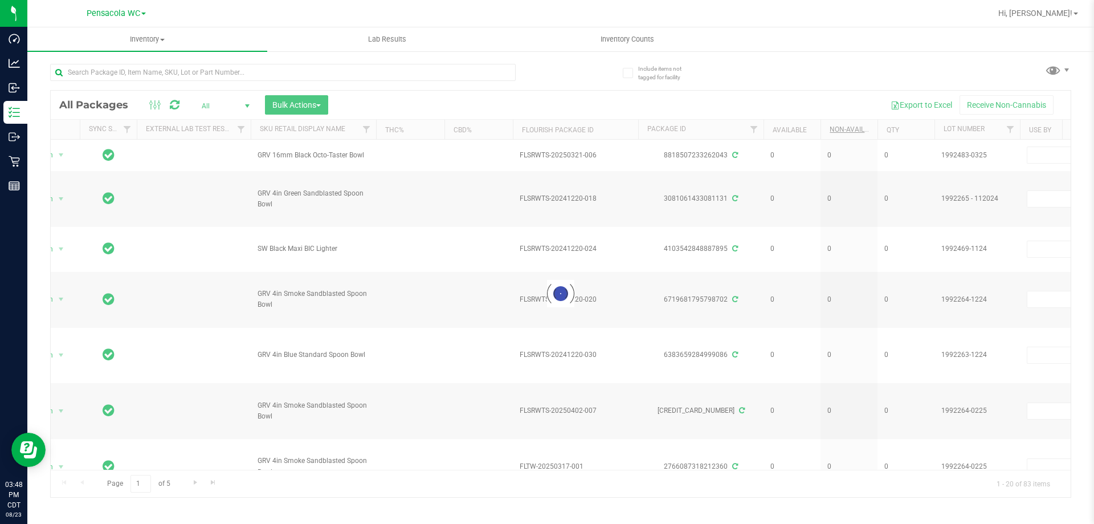
click at [843, 132] on div at bounding box center [561, 294] width 1020 height 406
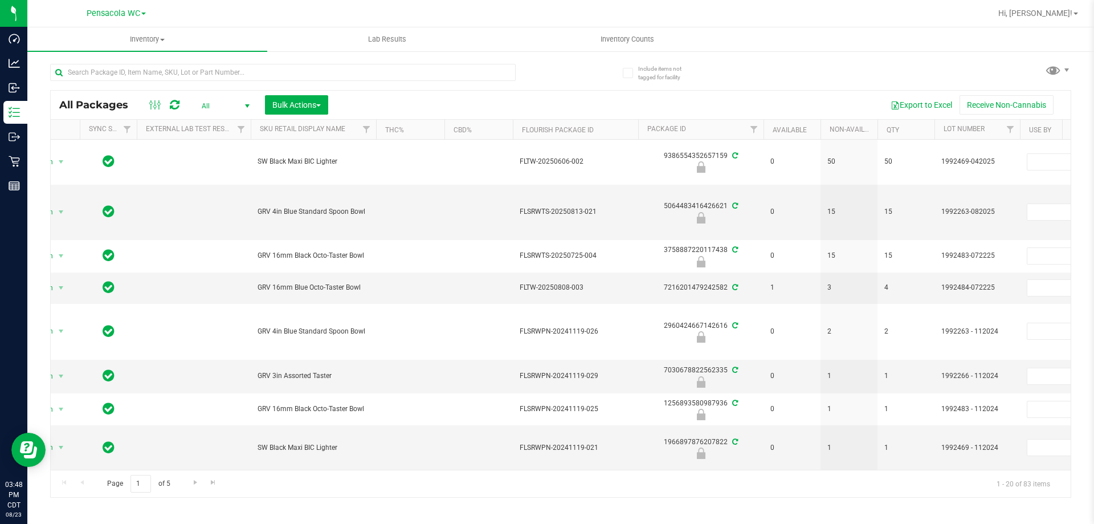
click at [842, 136] on th "Non-Available" at bounding box center [848, 130] width 57 height 20
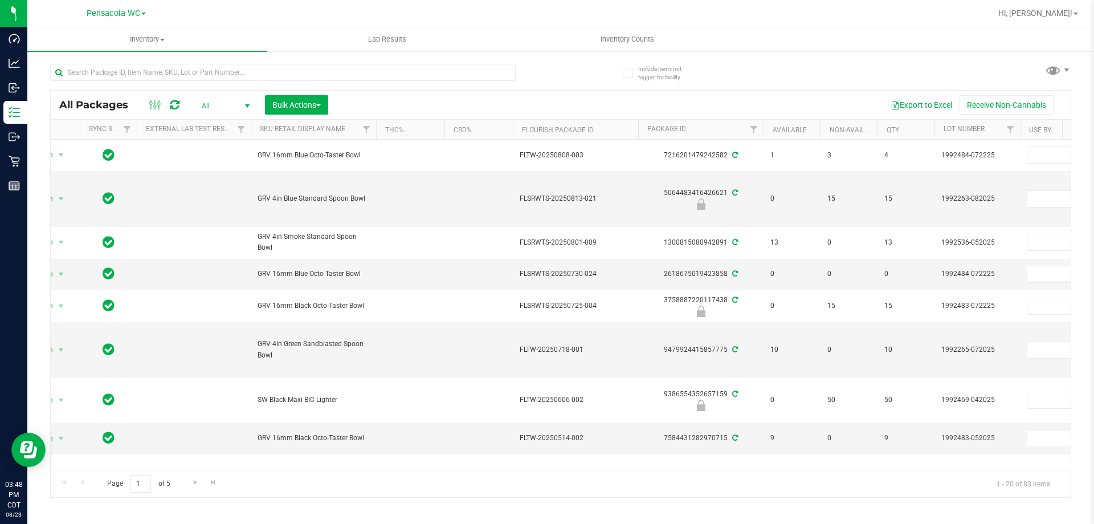
click at [848, 123] on th "Non-Available" at bounding box center [848, 130] width 57 height 20
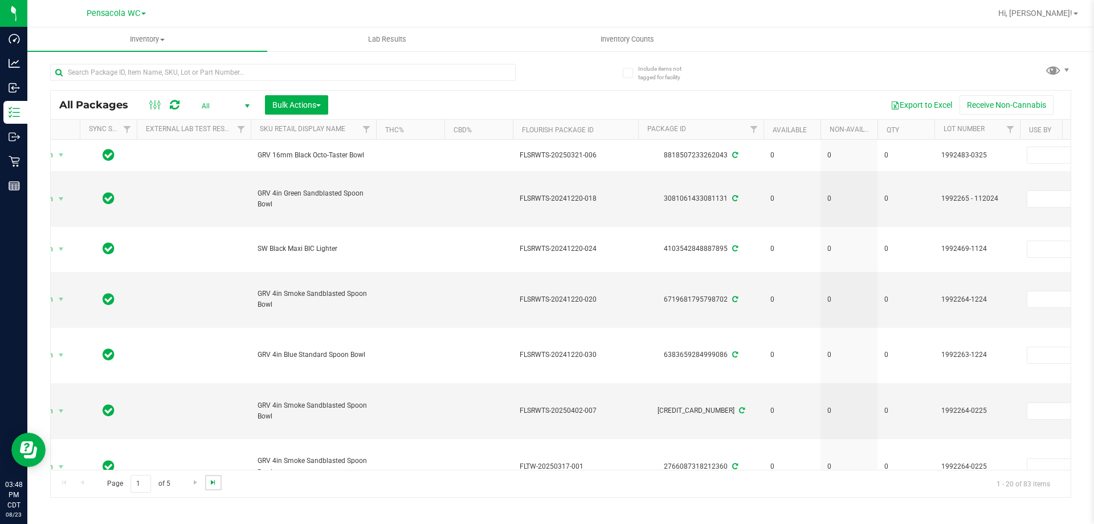
click at [210, 483] on span "Go to the last page" at bounding box center [213, 481] width 9 height 9
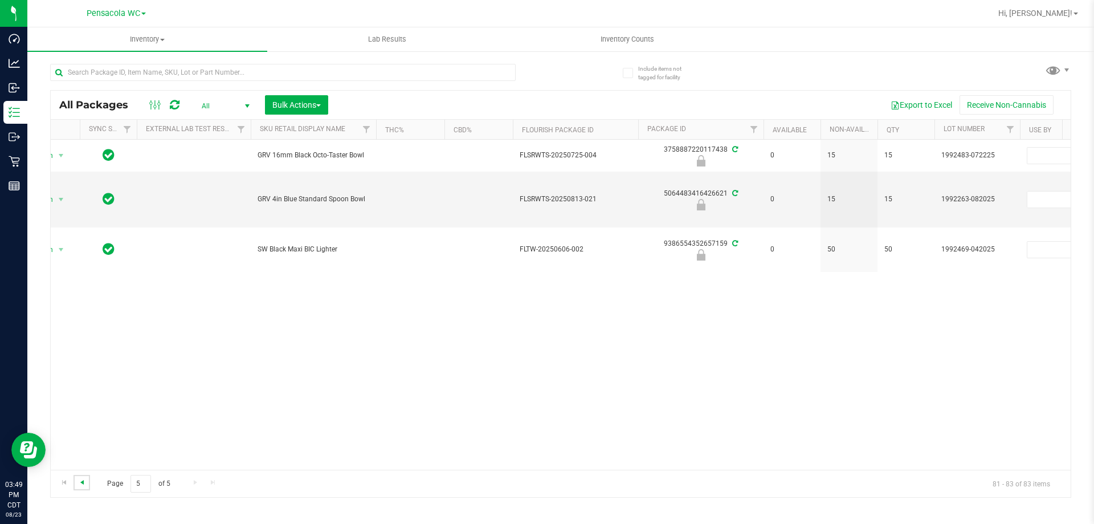
click at [84, 484] on span "Go to the previous page" at bounding box center [81, 481] width 9 height 9
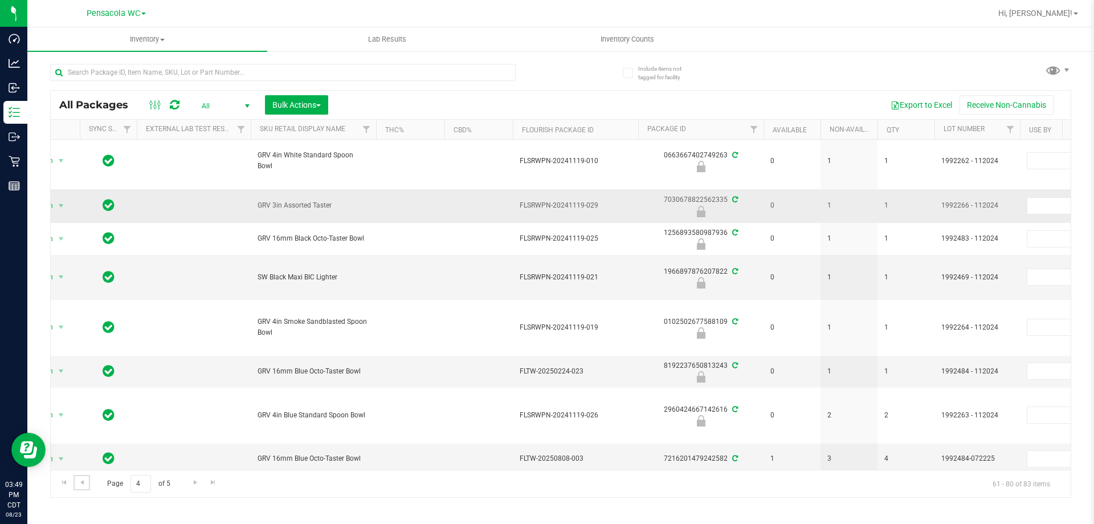
scroll to position [640, 39]
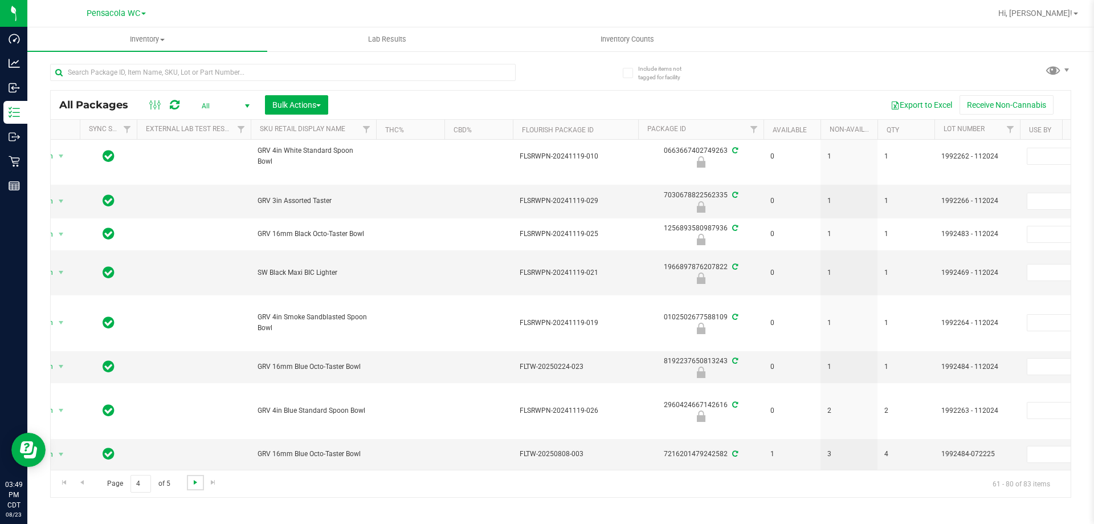
click at [194, 485] on span "Go to the next page" at bounding box center [195, 481] width 9 height 9
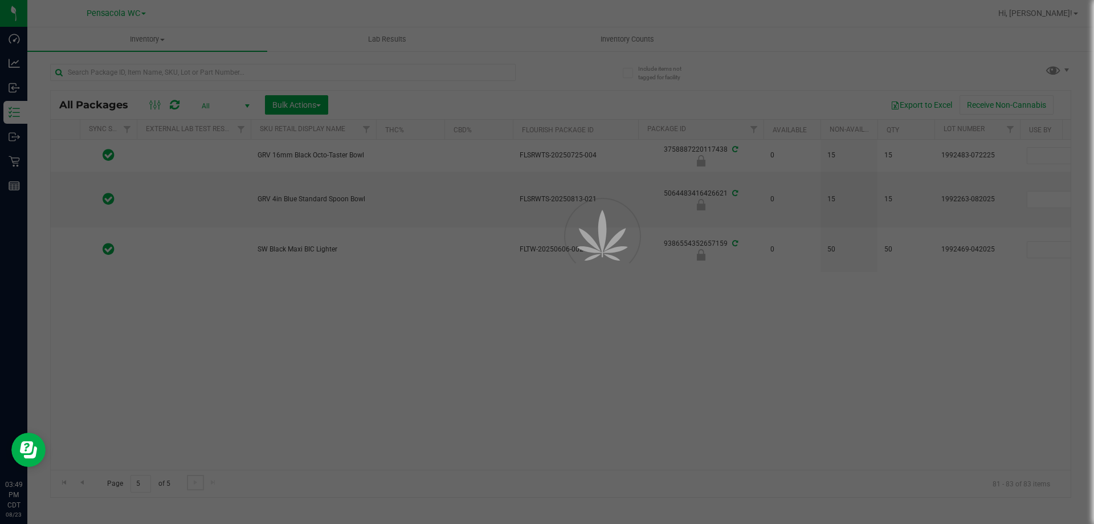
scroll to position [0, 39]
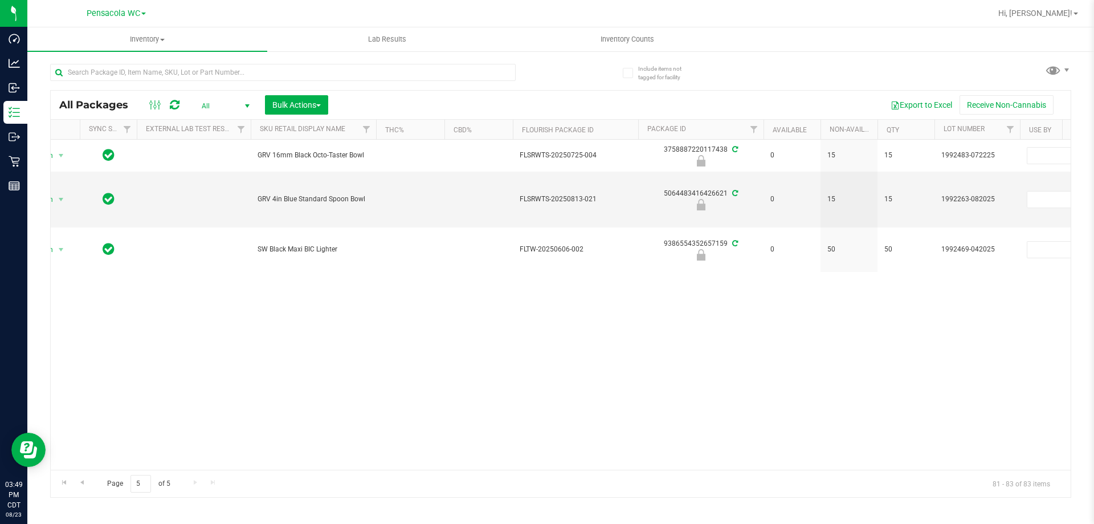
click at [809, 126] on th "Available" at bounding box center [791, 130] width 57 height 20
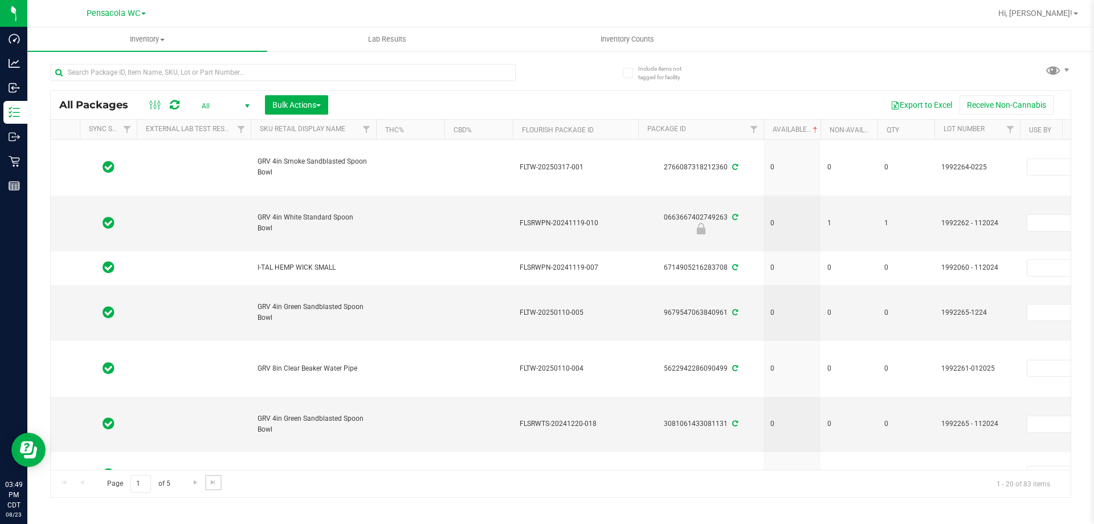
click at [212, 482] on span "Go to the last page" at bounding box center [213, 481] width 9 height 9
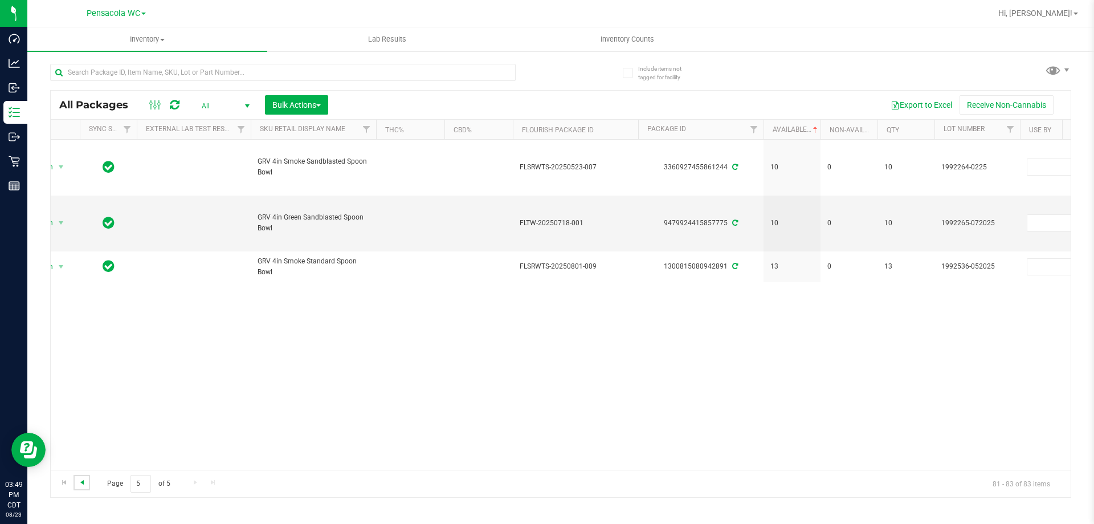
click at [85, 483] on span "Go to the previous page" at bounding box center [81, 481] width 9 height 9
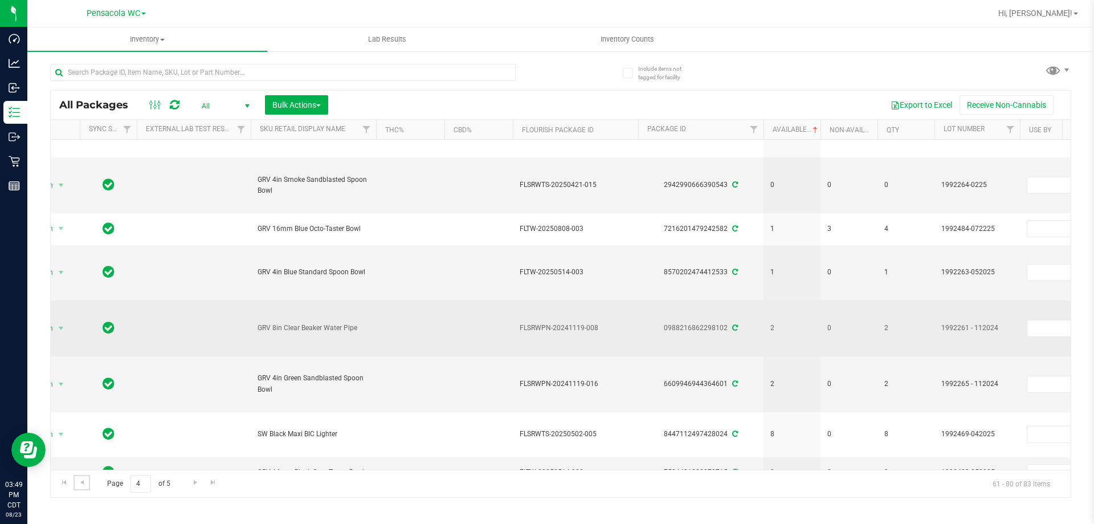
scroll to position [661, 39]
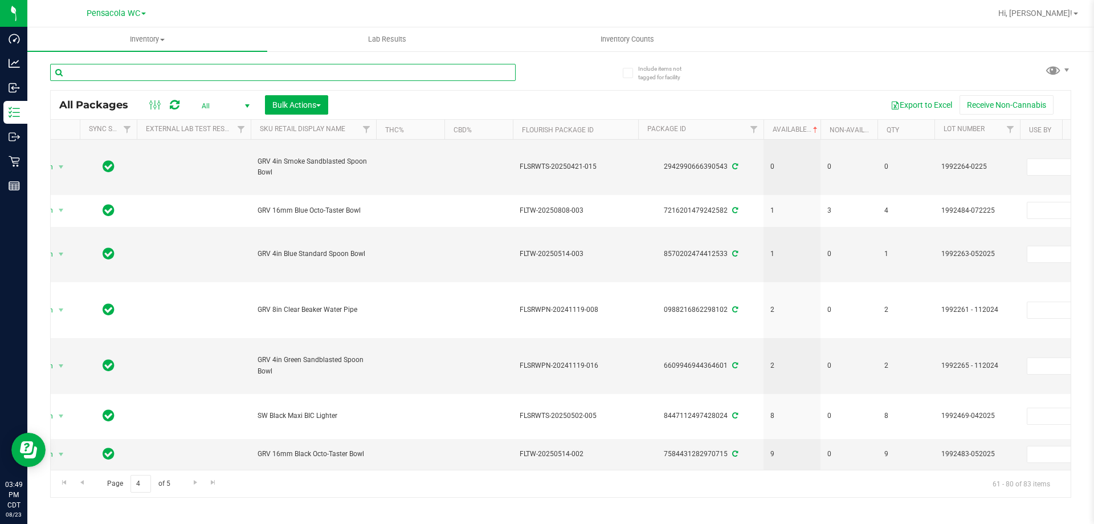
click at [92, 75] on input "text" at bounding box center [282, 72] width 465 height 17
